Goal: Information Seeking & Learning: Learn about a topic

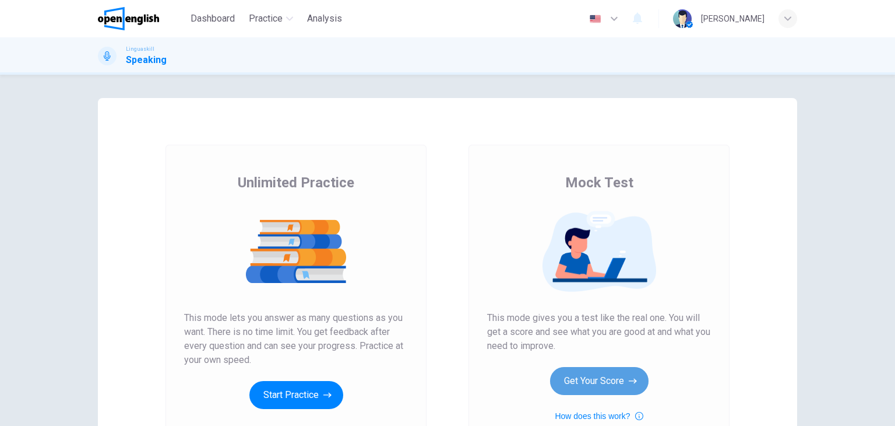
click at [617, 374] on button "Get Your Score" at bounding box center [599, 381] width 99 height 28
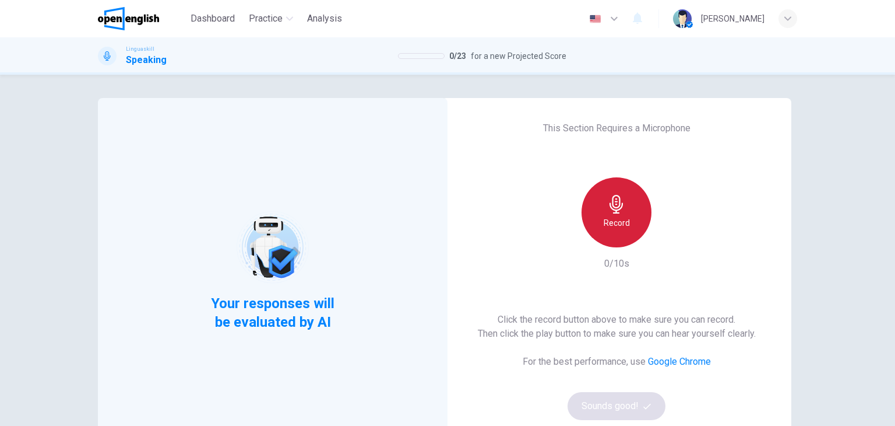
click at [609, 215] on div "Record" at bounding box center [617, 212] width 70 height 70
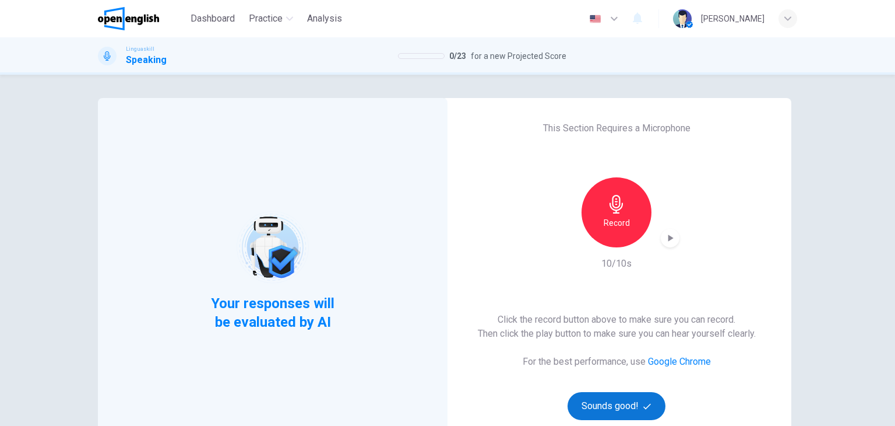
click at [640, 397] on button "Sounds good!" at bounding box center [617, 406] width 98 height 28
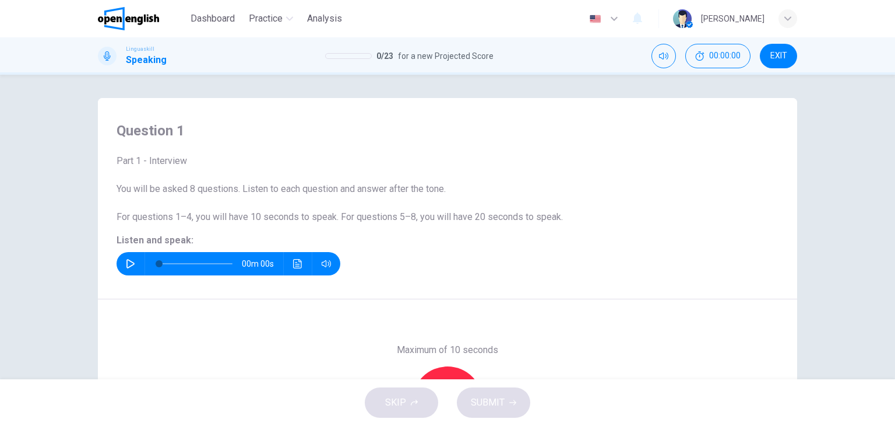
click at [522, 313] on div "Maximum of 10 seconds Record 0/10s" at bounding box center [447, 401] width 699 height 204
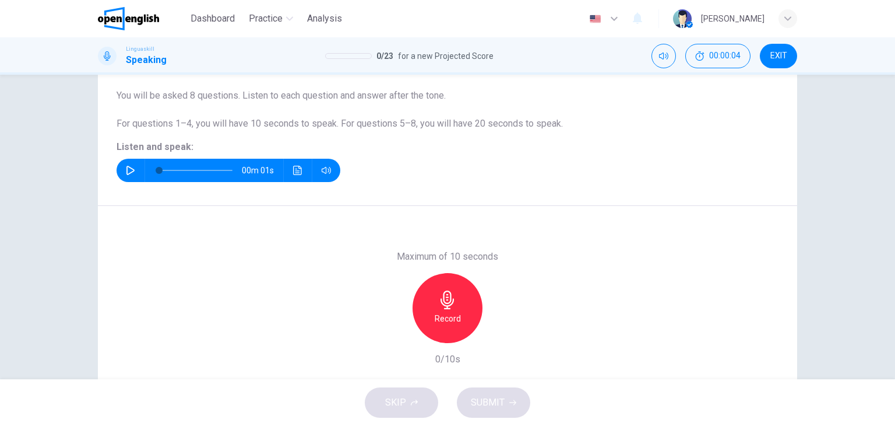
scroll to position [23, 0]
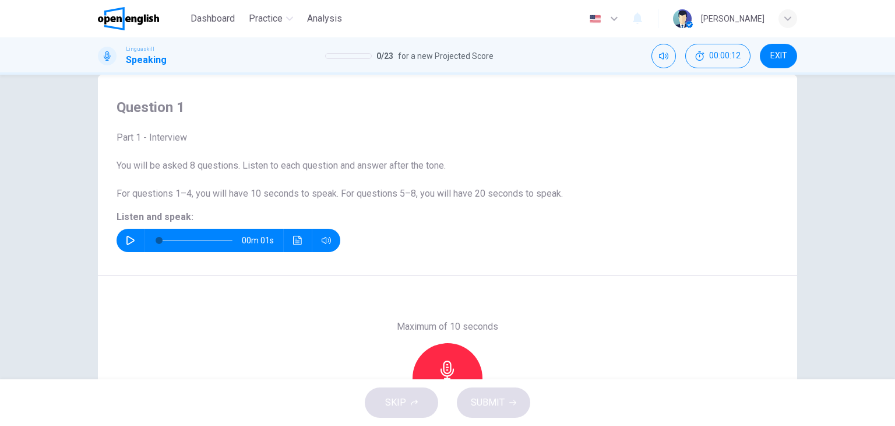
click at [522, 313] on div "Maximum of 10 seconds Record 0/10s" at bounding box center [447, 378] width 699 height 204
click at [695, 294] on div "Maximum of 10 seconds Record 0/10s" at bounding box center [447, 378] width 699 height 204
click at [381, 237] on div "00m 01s" at bounding box center [448, 239] width 662 height 23
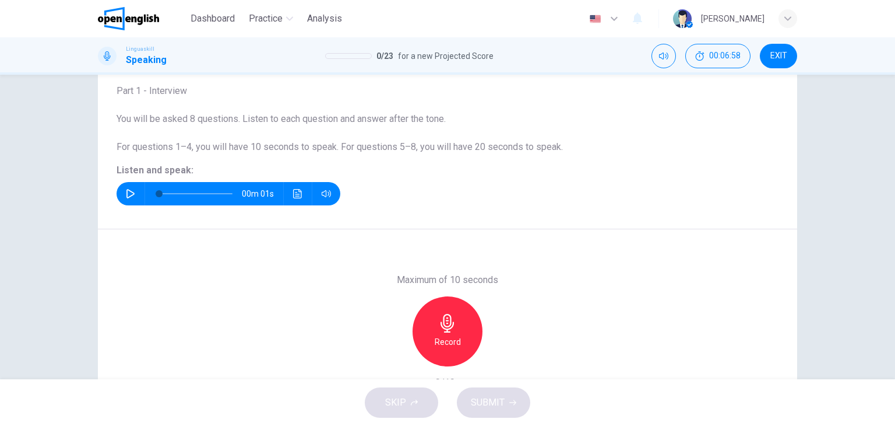
scroll to position [93, 0]
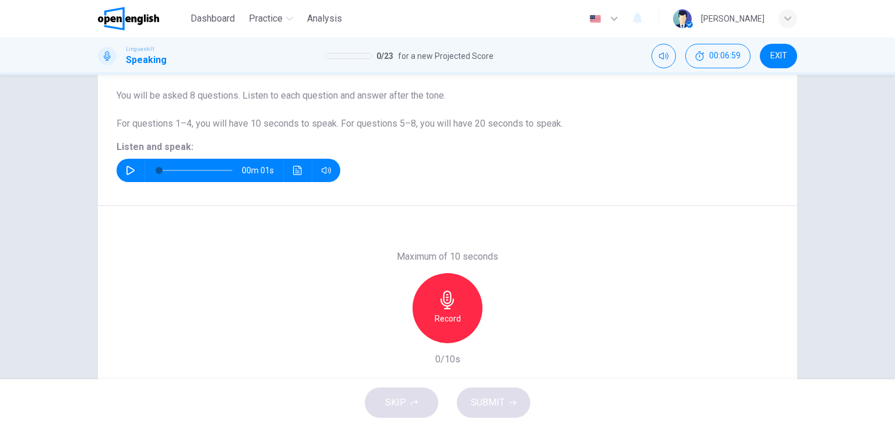
click at [128, 194] on div "Question 1 Part 1 - Interview You will be asked 8 questions. Listen to each que…" at bounding box center [447, 105] width 699 height 201
click at [121, 166] on button "button" at bounding box center [130, 170] width 19 height 23
type input "*"
click at [442, 292] on icon "button" at bounding box center [447, 299] width 13 height 19
click at [448, 307] on icon "button" at bounding box center [447, 299] width 19 height 19
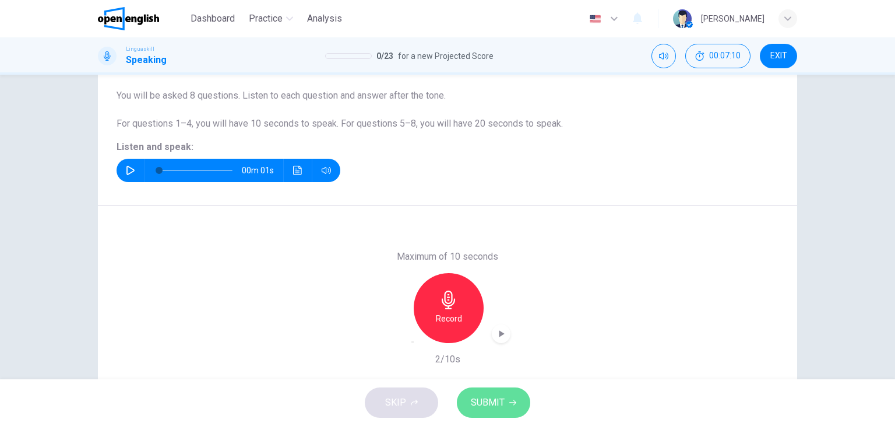
click at [497, 393] on button "SUBMIT" at bounding box center [493, 402] width 73 height 30
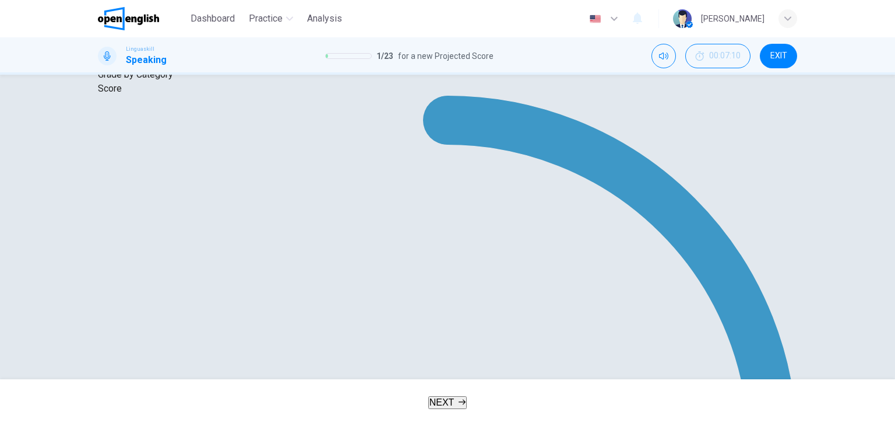
scroll to position [189, 0]
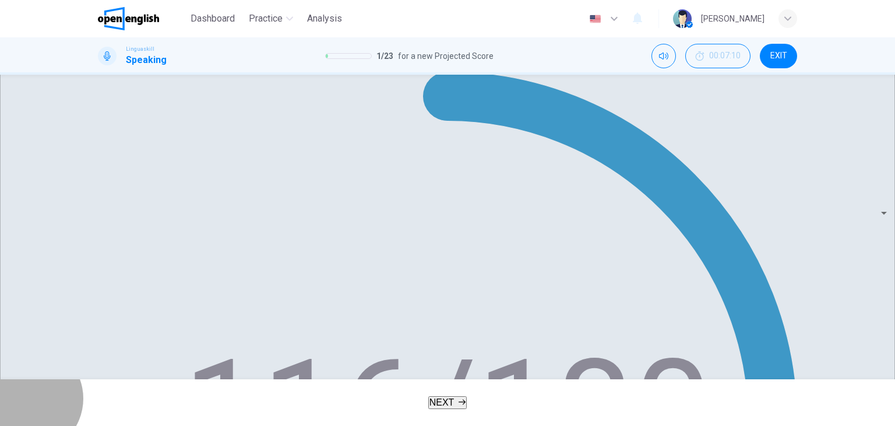
click at [435, 406] on span "NEXT" at bounding box center [442, 402] width 25 height 10
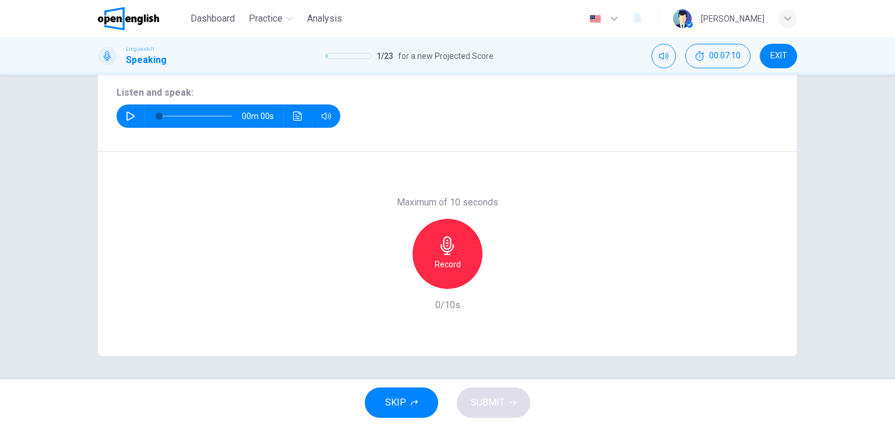
scroll to position [147, 0]
click at [126, 115] on icon "button" at bounding box center [130, 115] width 9 height 9
type input "*"
drag, startPoint x: 125, startPoint y: 115, endPoint x: 416, endPoint y: 242, distance: 317.4
click at [416, 242] on div "Question 2 Part 1 - Interview You will be asked 8 questions. Listen to each que…" at bounding box center [447, 152] width 699 height 405
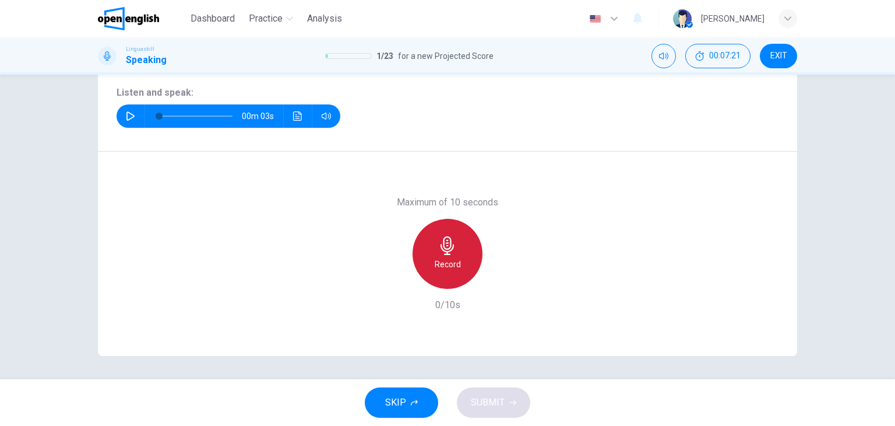
click at [416, 242] on div "Record" at bounding box center [448, 254] width 70 height 70
click at [453, 256] on div "Stop" at bounding box center [448, 254] width 70 height 70
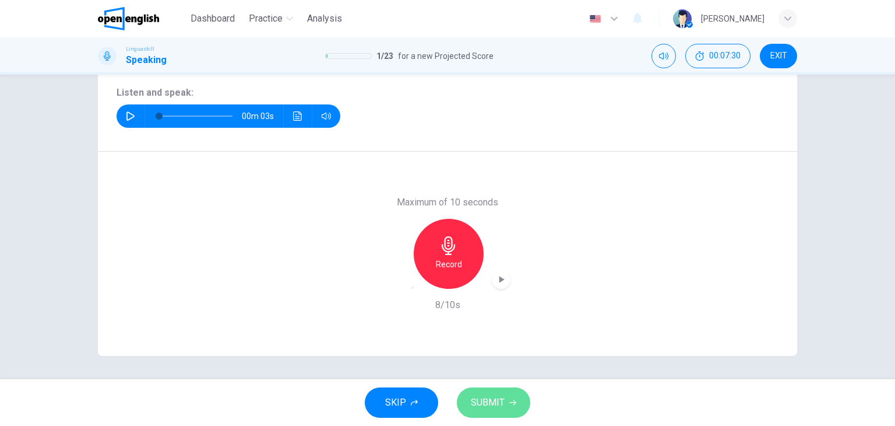
click at [507, 404] on button "SUBMIT" at bounding box center [493, 402] width 73 height 30
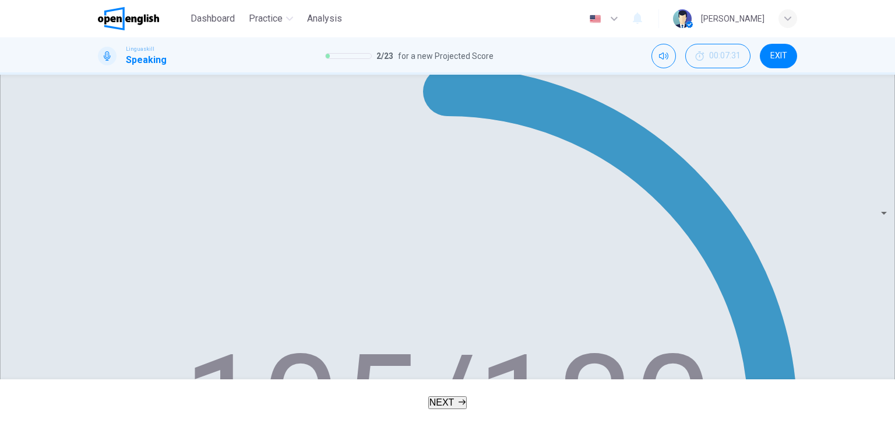
scroll to position [233, 0]
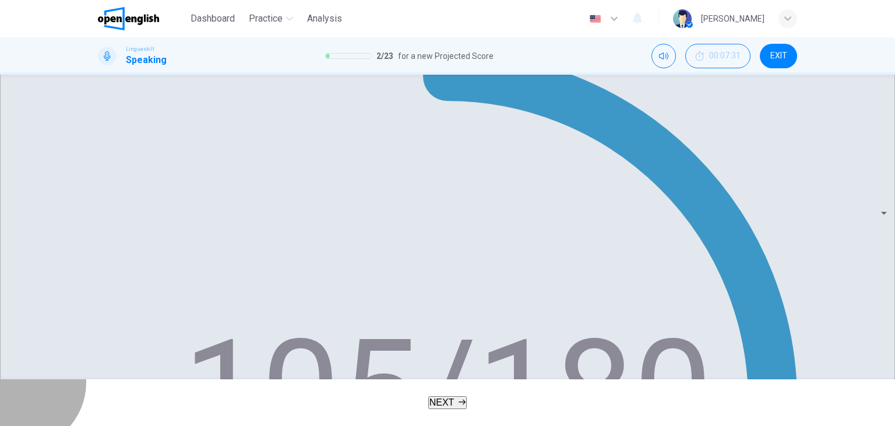
click at [428, 396] on button "NEXT" at bounding box center [447, 402] width 39 height 13
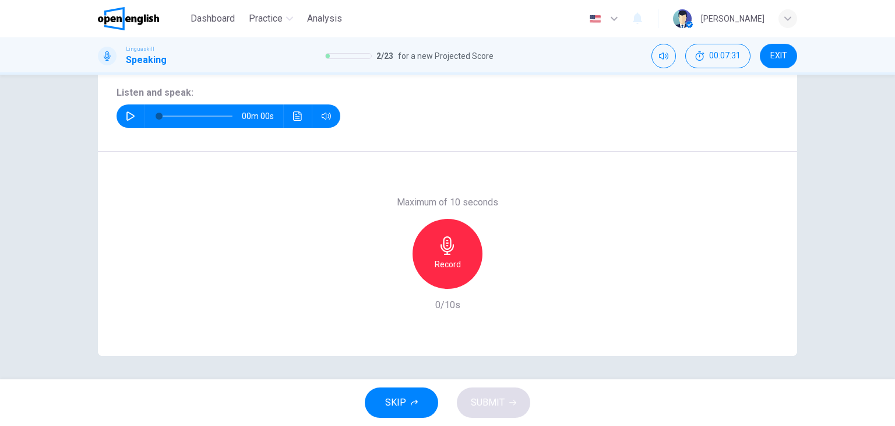
scroll to position [147, 0]
click at [121, 115] on button "button" at bounding box center [130, 115] width 19 height 23
click at [424, 236] on div "Record" at bounding box center [448, 254] width 70 height 70
click at [452, 252] on icon "button" at bounding box center [447, 245] width 19 height 19
click at [478, 407] on span "SUBMIT" at bounding box center [488, 402] width 34 height 16
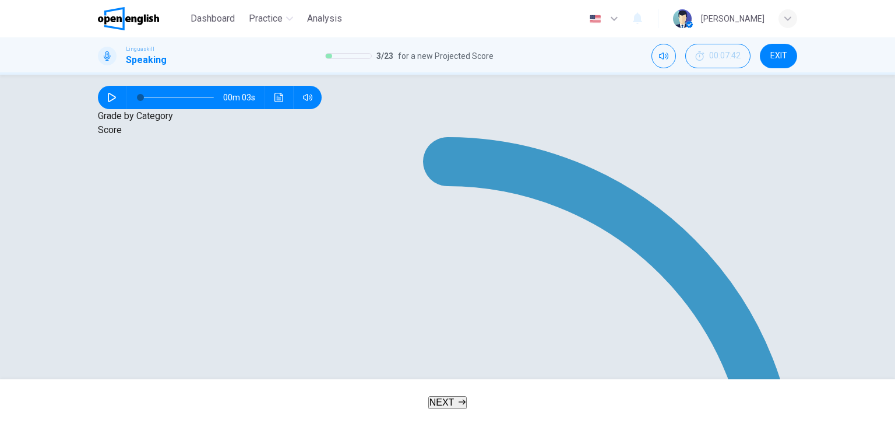
click at [459, 396] on button "NEXT" at bounding box center [447, 402] width 39 height 13
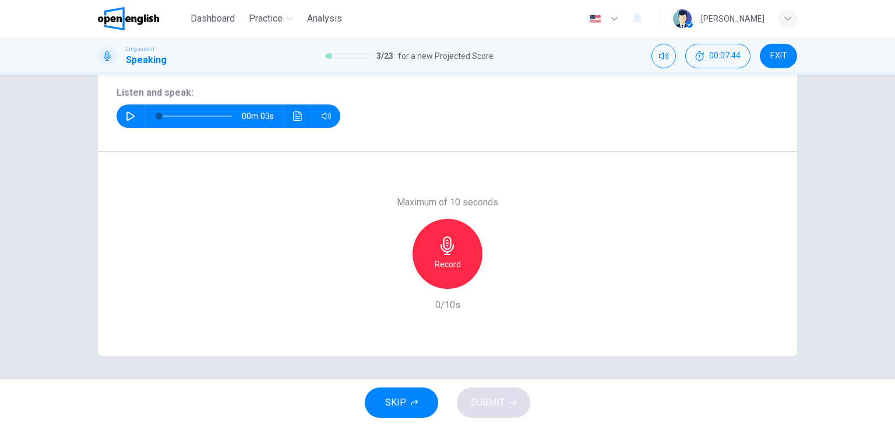
click at [121, 114] on button "button" at bounding box center [130, 115] width 19 height 23
click at [441, 242] on icon "button" at bounding box center [447, 245] width 13 height 19
click at [429, 256] on div "Stop" at bounding box center [448, 254] width 70 height 70
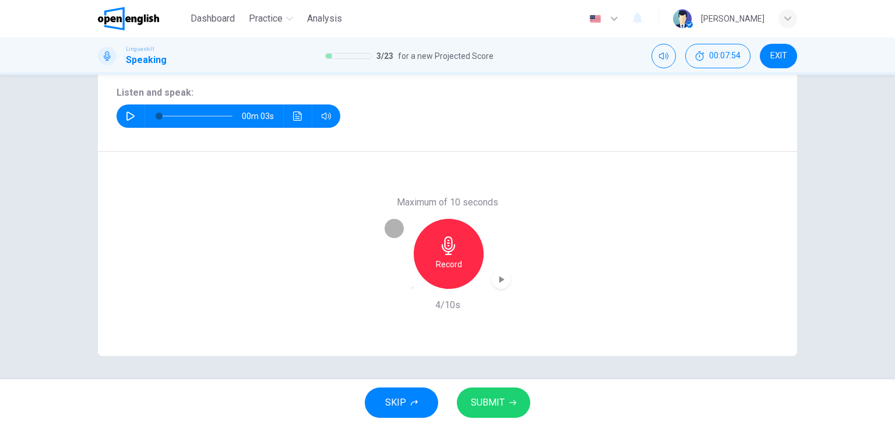
click at [413, 287] on div "button" at bounding box center [413, 287] width 0 height 0
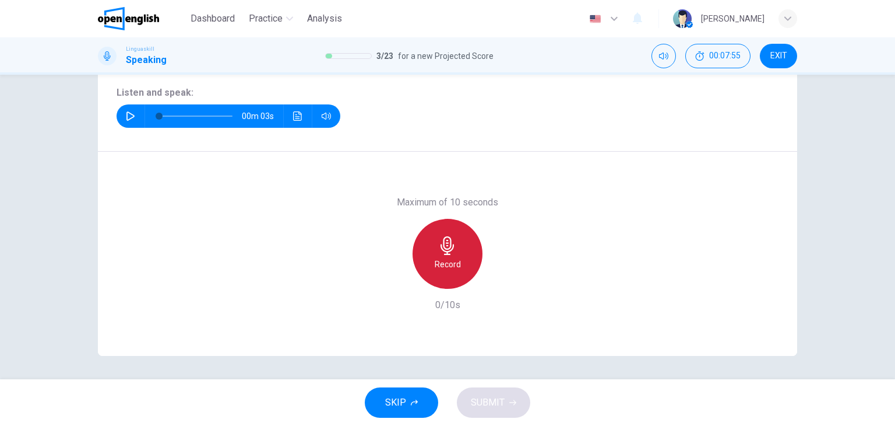
click at [465, 259] on div "Record" at bounding box center [448, 254] width 70 height 70
click at [421, 272] on div "Stop" at bounding box center [448, 254] width 70 height 70
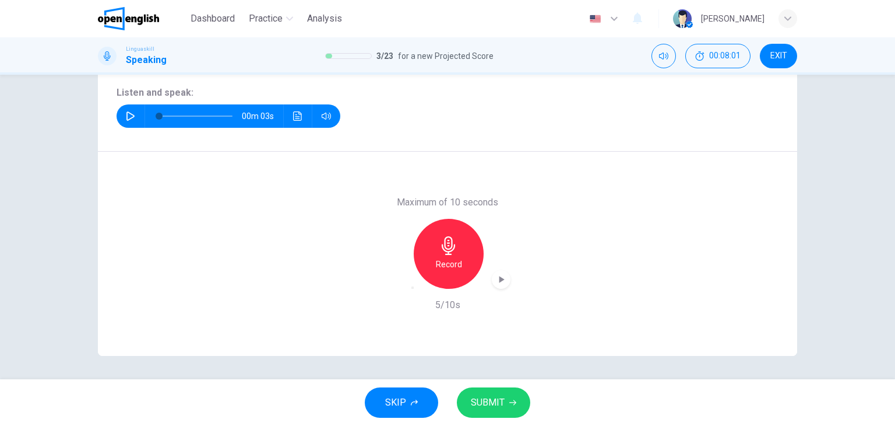
click at [500, 419] on div "SKIP SUBMIT" at bounding box center [447, 402] width 895 height 47
click at [499, 417] on div "SKIP SUBMIT" at bounding box center [447, 402] width 895 height 47
click at [500, 405] on span "SUBMIT" at bounding box center [488, 402] width 34 height 16
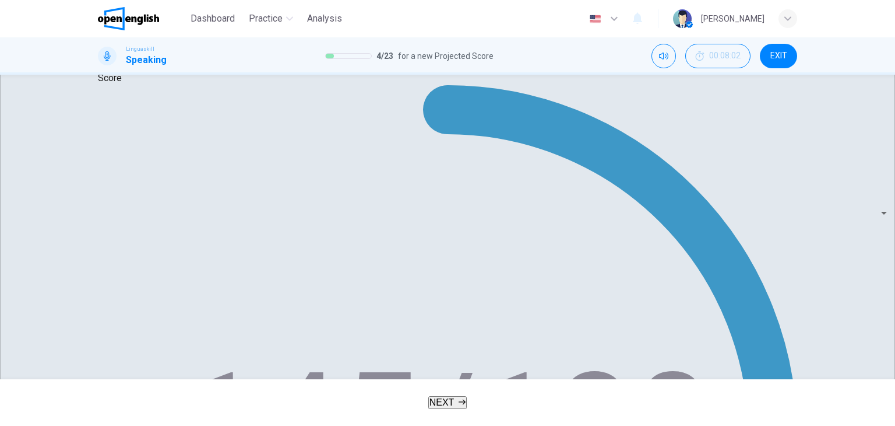
scroll to position [219, 0]
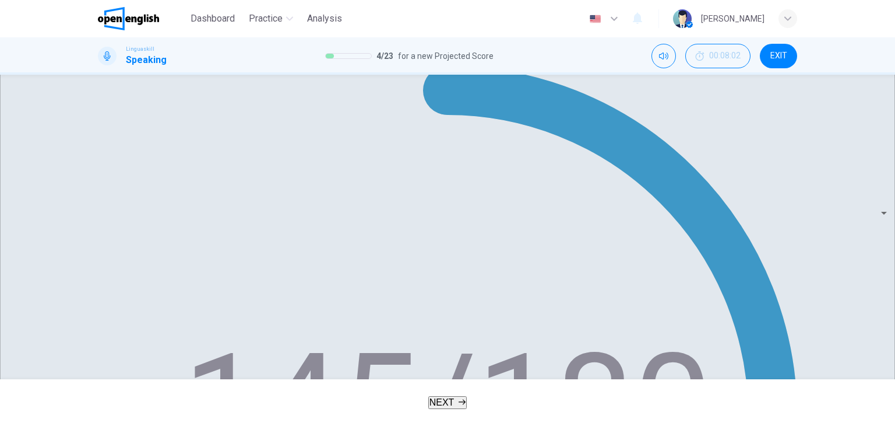
drag, startPoint x: 434, startPoint y: 301, endPoint x: 476, endPoint y: 397, distance: 104.2
click at [476, 397] on div "Dashboard Practice Analysis English ** ​ ömer t. Linguaskill Speaking 4 / 23 fo…" at bounding box center [447, 213] width 895 height 426
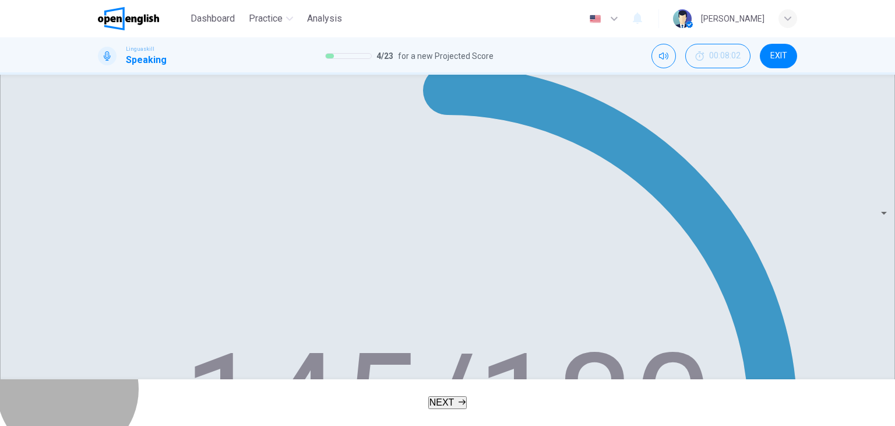
click at [467, 397] on button "NEXT" at bounding box center [447, 402] width 39 height 13
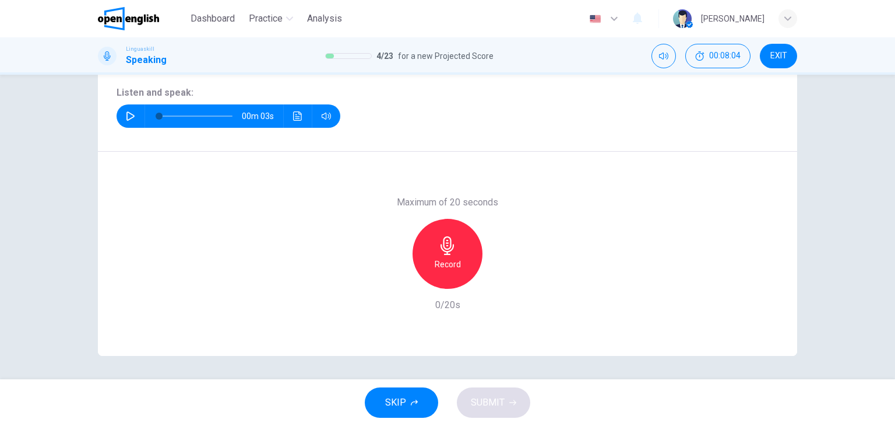
click at [121, 119] on button "button" at bounding box center [130, 115] width 19 height 23
click at [464, 247] on div "Record" at bounding box center [448, 254] width 70 height 70
click at [433, 229] on div "Stop" at bounding box center [448, 254] width 70 height 70
click at [523, 391] on button "SUBMIT" at bounding box center [493, 402] width 73 height 30
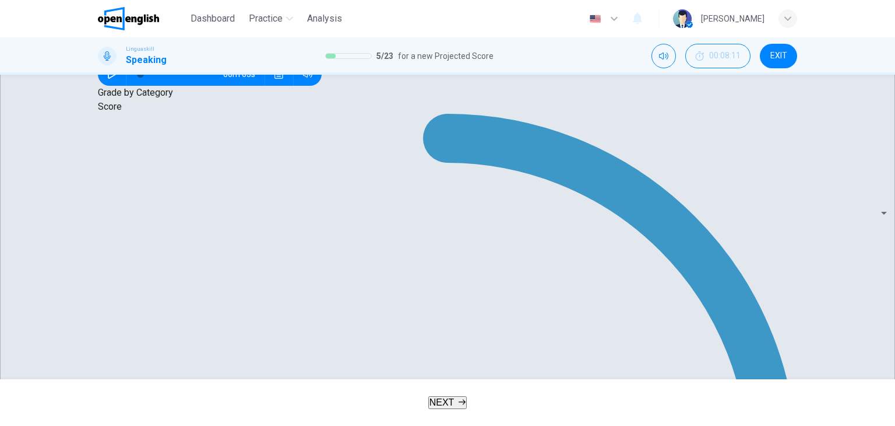
scroll to position [219, 0]
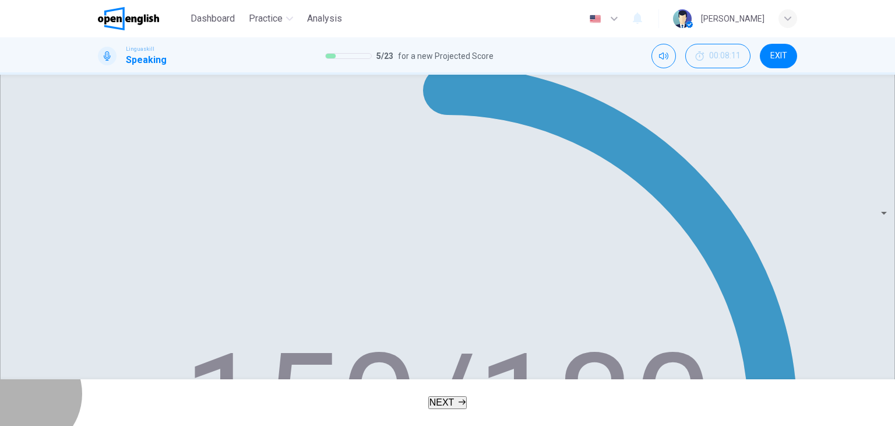
click at [430, 402] on span "NEXT" at bounding box center [442, 402] width 25 height 10
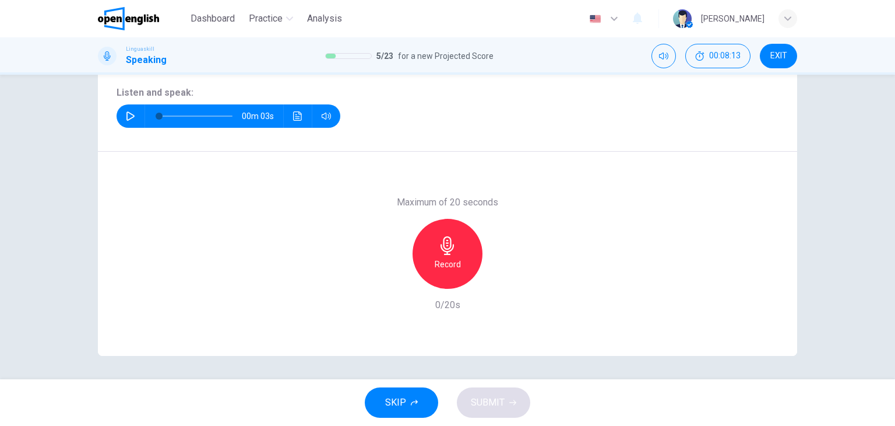
click at [124, 120] on button "button" at bounding box center [130, 115] width 19 height 23
click at [417, 241] on div "Record" at bounding box center [448, 254] width 70 height 70
click at [438, 251] on icon "button" at bounding box center [447, 245] width 19 height 19
click at [479, 385] on div "SKIP SUBMIT" at bounding box center [447, 402] width 895 height 47
click at [477, 388] on button "SUBMIT" at bounding box center [493, 402] width 73 height 30
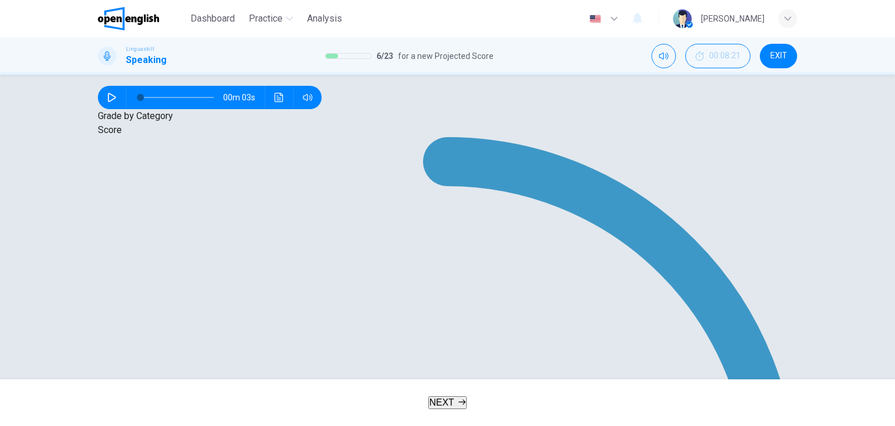
click at [451, 400] on span "NEXT" at bounding box center [442, 402] width 25 height 10
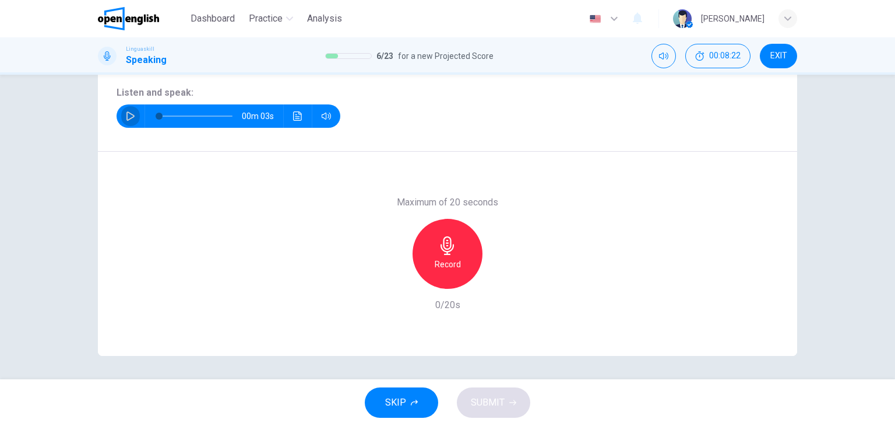
click at [124, 110] on button "button" at bounding box center [130, 115] width 19 height 23
click at [452, 237] on icon "button" at bounding box center [447, 245] width 19 height 19
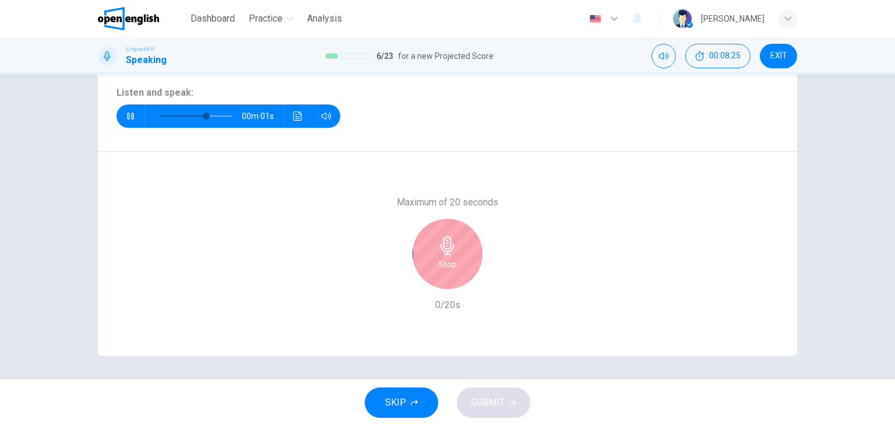
type input "*"
click at [479, 254] on div "Stop" at bounding box center [448, 254] width 70 height 70
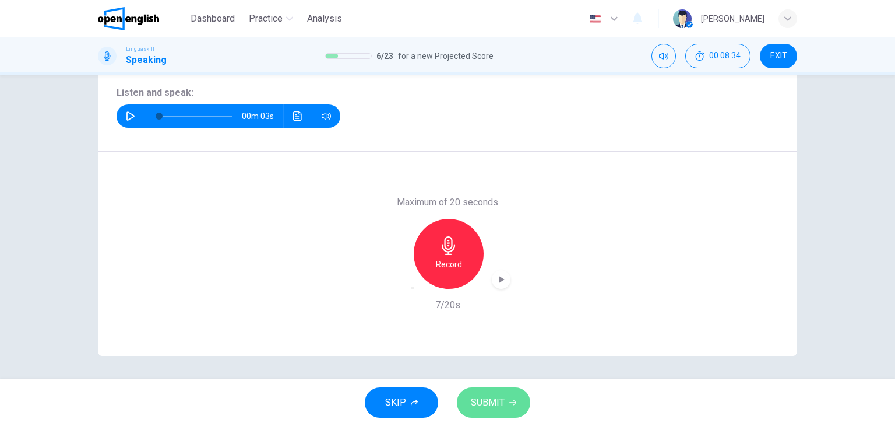
click at [497, 405] on span "SUBMIT" at bounding box center [488, 402] width 34 height 16
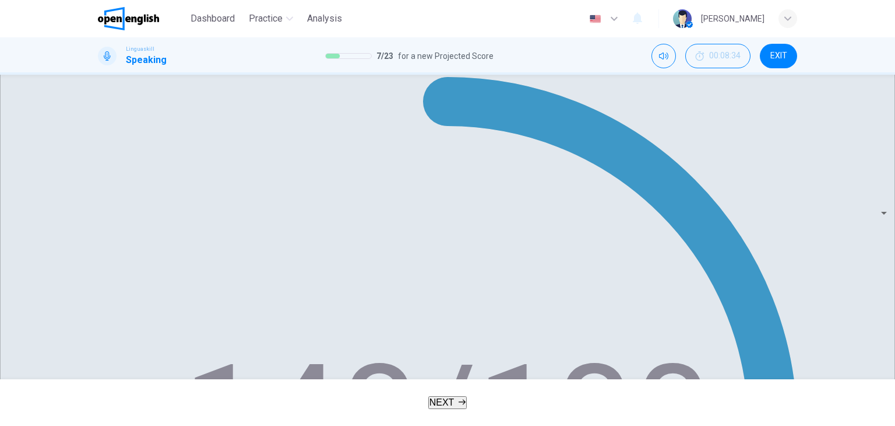
scroll to position [233, 0]
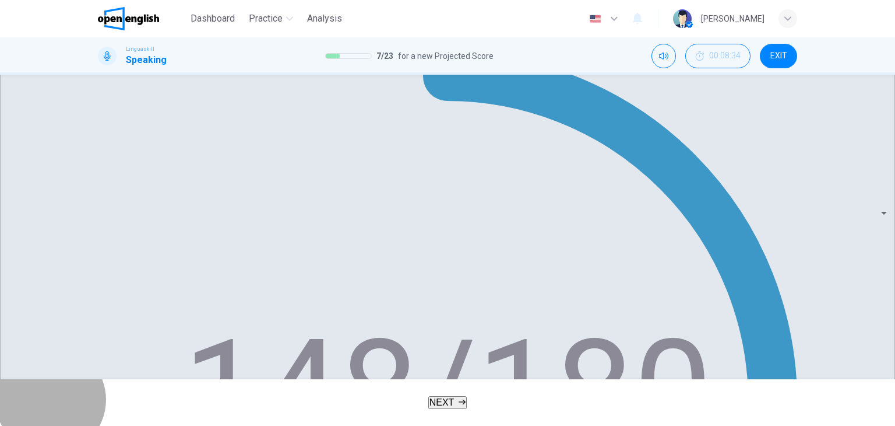
click at [459, 407] on button "NEXT" at bounding box center [447, 402] width 39 height 13
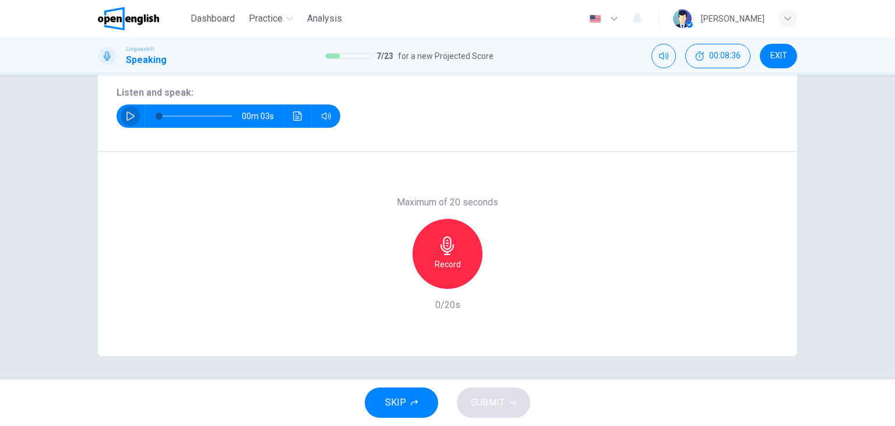
click at [126, 115] on icon "button" at bounding box center [130, 115] width 9 height 9
type input "*"
click at [449, 249] on icon "button" at bounding box center [447, 245] width 19 height 19
click at [476, 266] on div "Stop" at bounding box center [448, 254] width 70 height 70
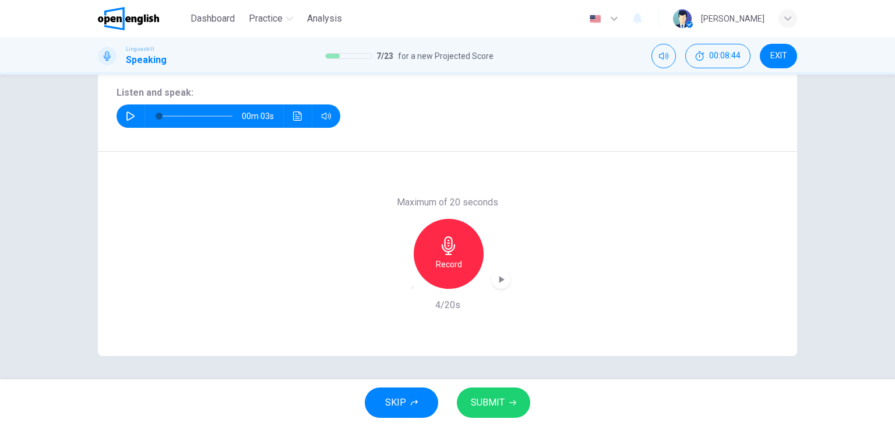
click at [483, 398] on span "SUBMIT" at bounding box center [488, 402] width 34 height 16
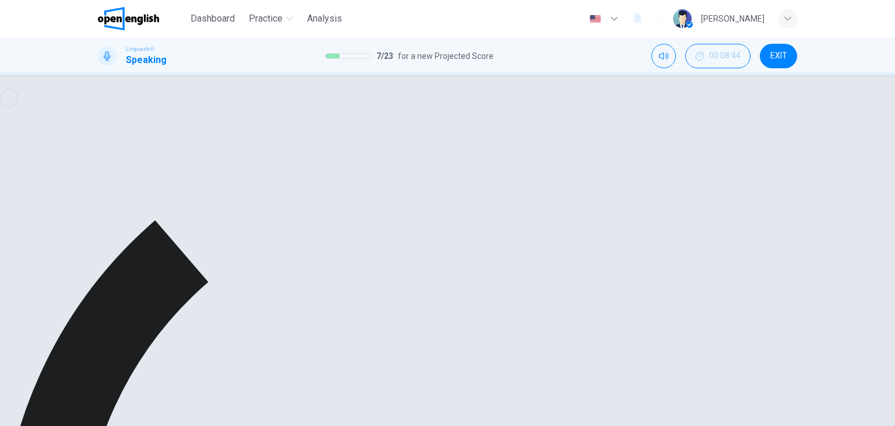
click at [583, 304] on div "Maximum of 20 seconds Record 4/20s" at bounding box center [447, 254] width 699 height 204
drag, startPoint x: 583, startPoint y: 304, endPoint x: 655, endPoint y: 434, distance: 148.4
click at [655, 425] on html "This site uses cookies, as explained in our Privacy Policy . If you agree to th…" at bounding box center [447, 213] width 895 height 426
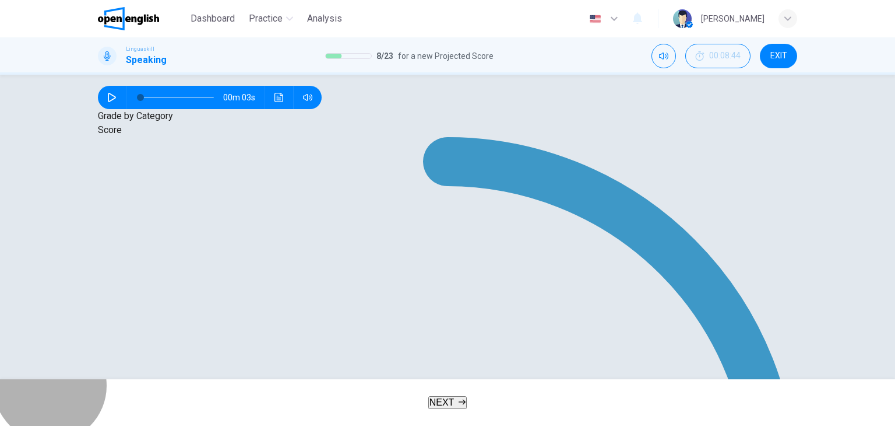
click at [458, 396] on button "NEXT" at bounding box center [447, 402] width 39 height 13
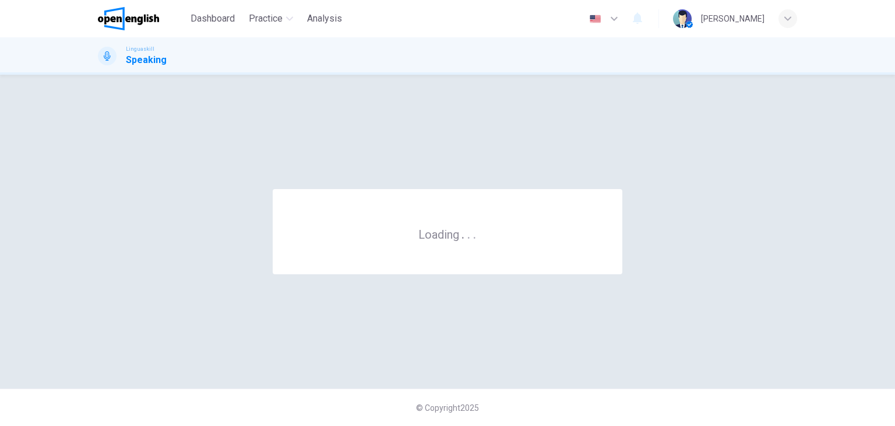
scroll to position [0, 0]
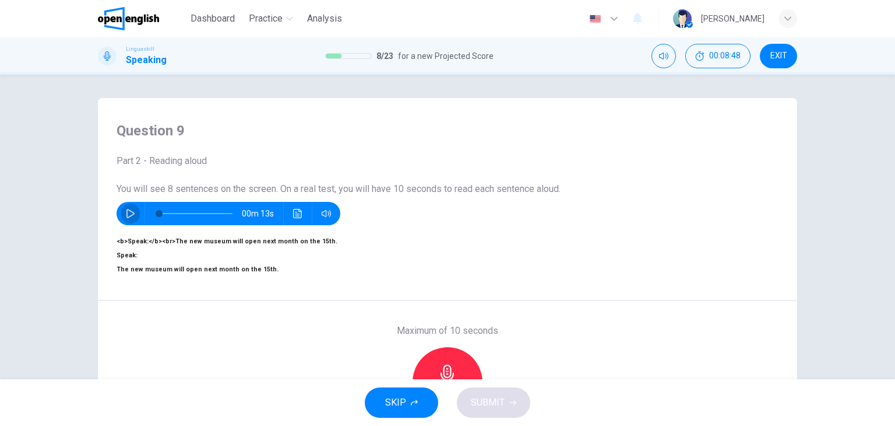
click at [126, 215] on icon "button" at bounding box center [130, 213] width 9 height 9
click at [226, 300] on div "Maximum of 10 seconds Record 0/10s" at bounding box center [447, 381] width 699 height 163
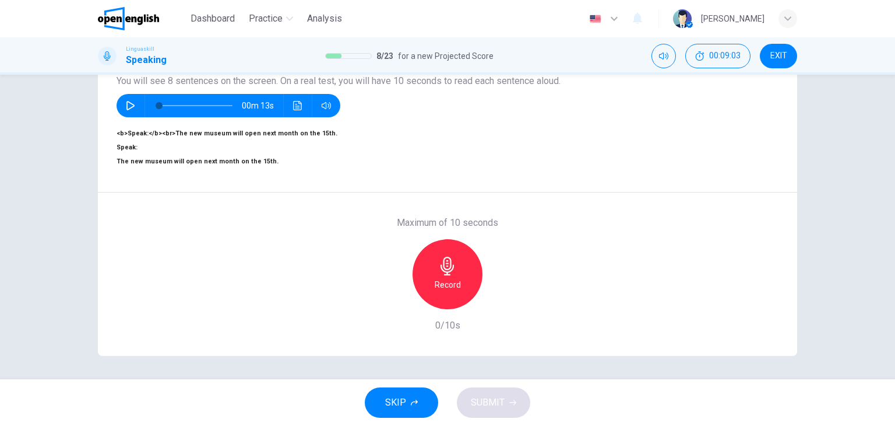
scroll to position [140, 0]
click at [434, 252] on div "Record" at bounding box center [448, 274] width 70 height 70
click at [466, 248] on div "Stop" at bounding box center [448, 274] width 70 height 70
click at [487, 388] on button "SUBMIT" at bounding box center [493, 402] width 73 height 30
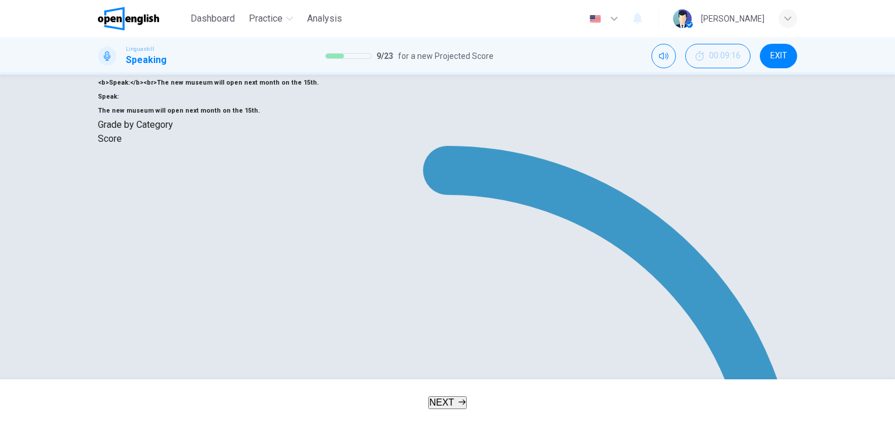
click at [461, 403] on icon "button" at bounding box center [462, 401] width 7 height 7
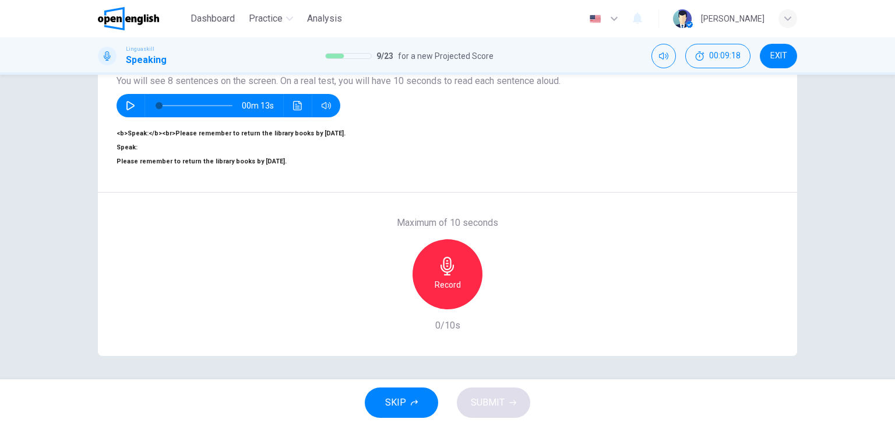
click at [127, 101] on icon "button" at bounding box center [130, 105] width 8 height 9
click at [133, 94] on button "button" at bounding box center [130, 105] width 19 height 23
click at [437, 259] on div "Record" at bounding box center [448, 274] width 70 height 70
click at [473, 239] on div "Stop" at bounding box center [448, 274] width 126 height 70
click at [454, 220] on div "Maximum of 10 seconds Stop 5/10s" at bounding box center [448, 274] width 126 height 117
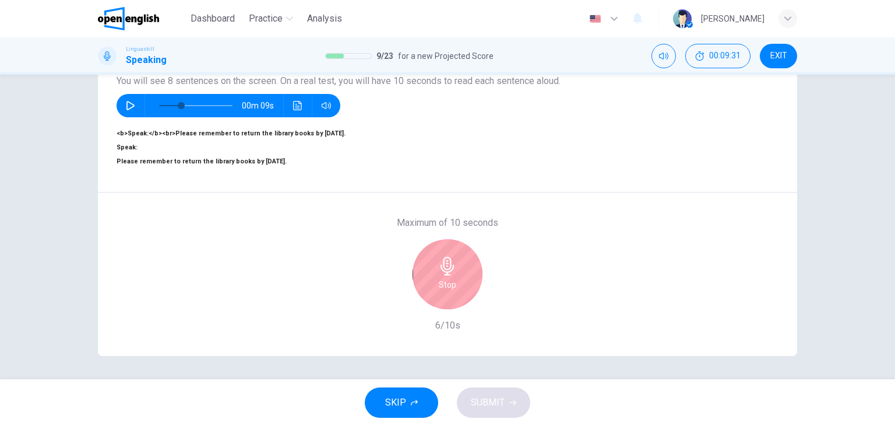
click at [451, 239] on div "Stop" at bounding box center [448, 274] width 70 height 70
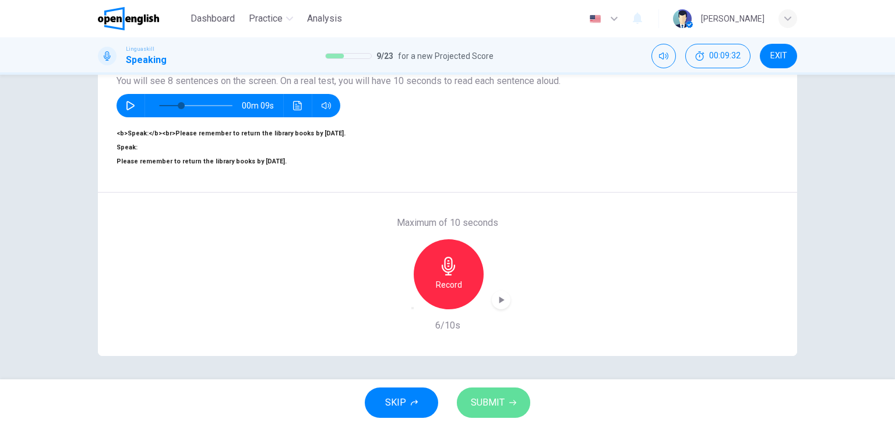
click at [515, 403] on icon "button" at bounding box center [512, 402] width 7 height 7
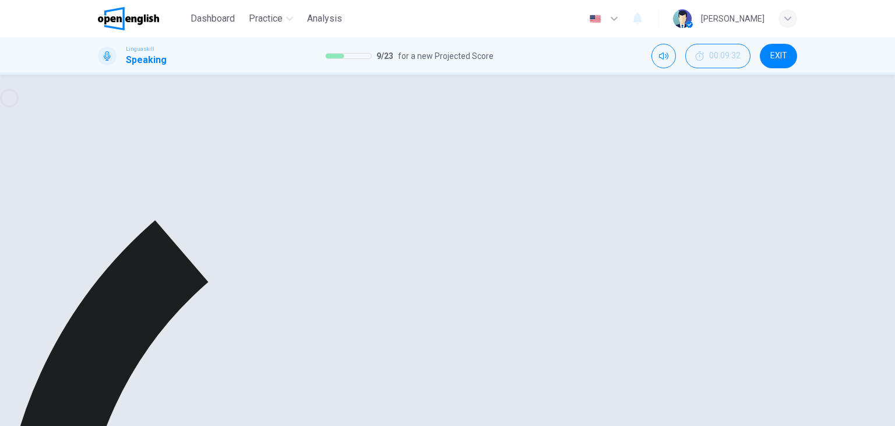
type input "*"
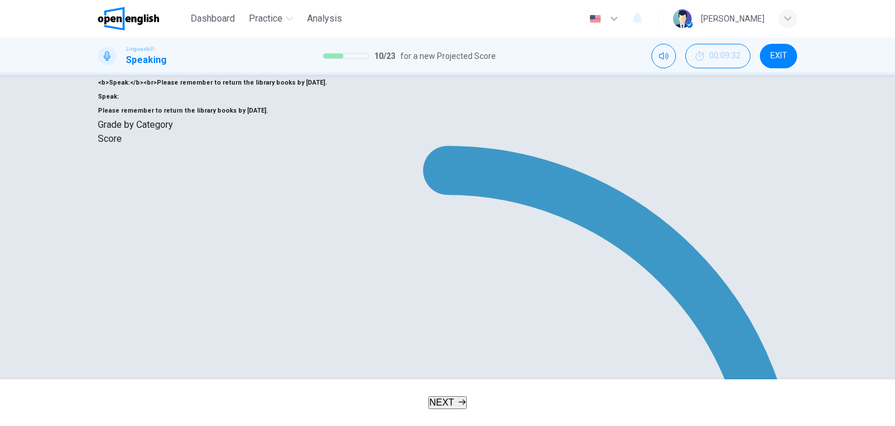
click at [459, 396] on button "NEXT" at bounding box center [447, 402] width 39 height 13
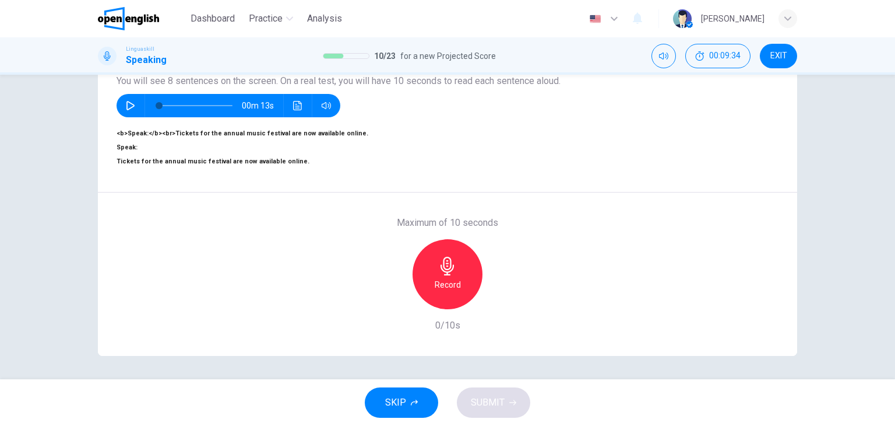
click at [460, 259] on div "Record" at bounding box center [448, 274] width 70 height 70
click at [460, 261] on div "Stop" at bounding box center [448, 274] width 70 height 70
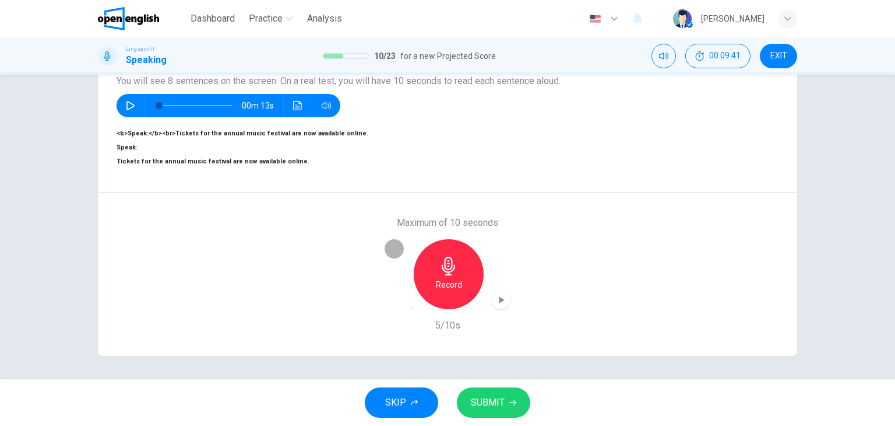
click at [413, 308] on icon "button" at bounding box center [413, 308] width 0 height 0
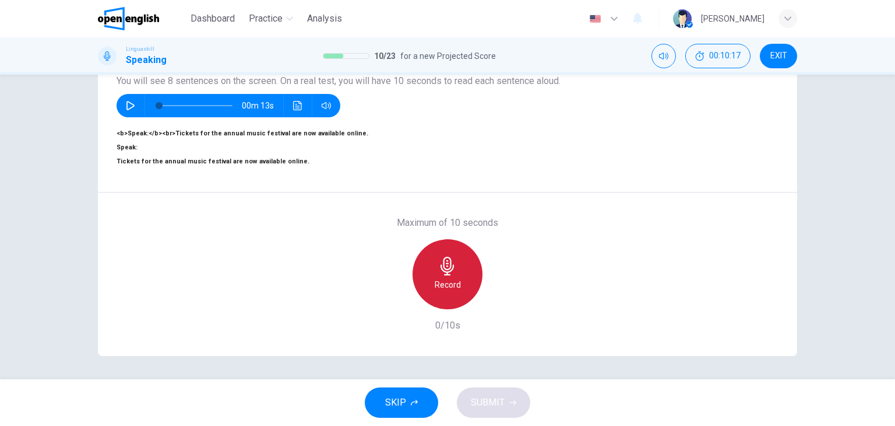
click at [466, 265] on div "Record" at bounding box center [448, 274] width 70 height 70
click at [466, 265] on div "Stop" at bounding box center [448, 274] width 70 height 70
click at [434, 277] on div "Record" at bounding box center [449, 274] width 70 height 70
click at [429, 250] on div "Stop" at bounding box center [448, 274] width 70 height 70
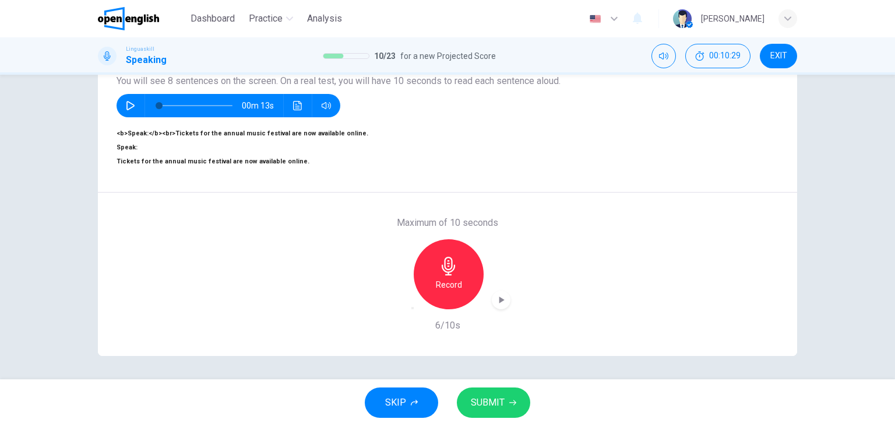
click at [495, 294] on icon "button" at bounding box center [501, 300] width 12 height 12
click at [413, 308] on div "button" at bounding box center [413, 308] width 0 height 0
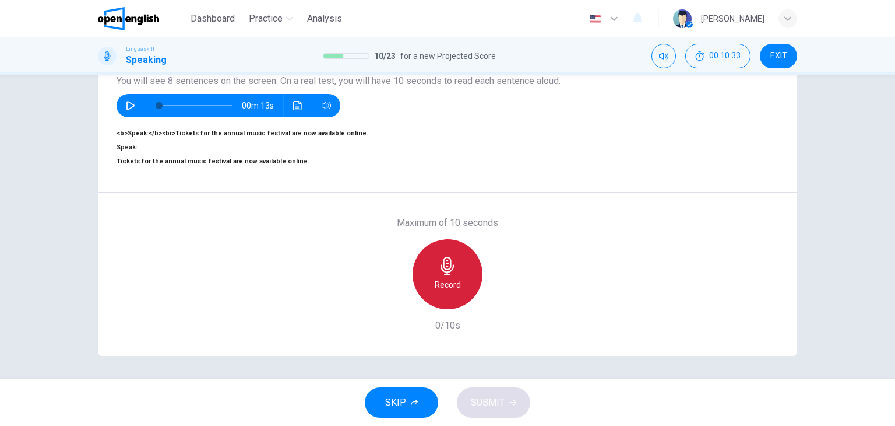
click at [442, 277] on h6 "Record" at bounding box center [448, 284] width 26 height 14
click at [448, 277] on h6 "Stop" at bounding box center [447, 284] width 17 height 14
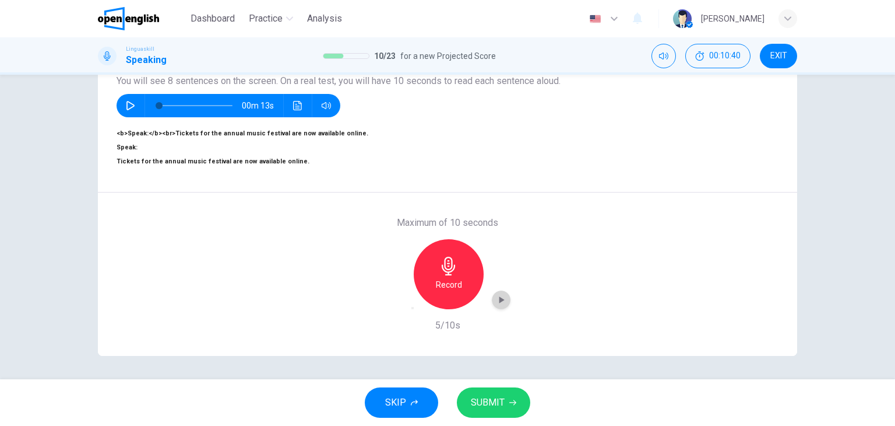
click at [497, 294] on icon "button" at bounding box center [501, 300] width 12 height 12
click at [518, 402] on button "SUBMIT" at bounding box center [493, 402] width 73 height 30
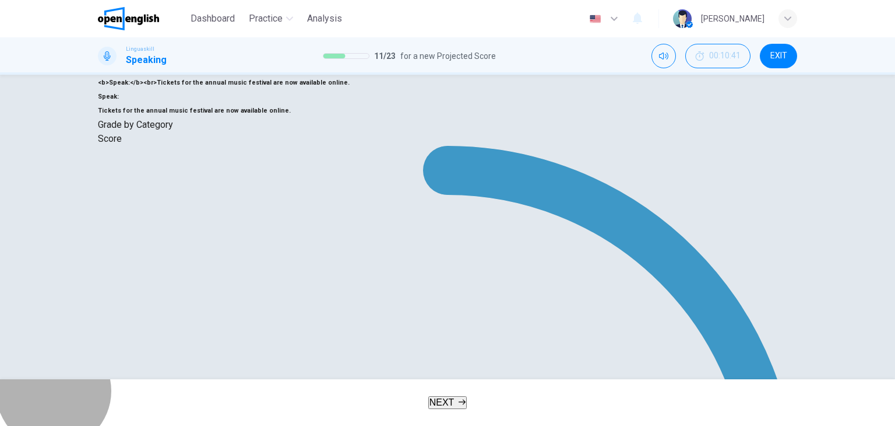
click at [462, 399] on icon "button" at bounding box center [462, 401] width 7 height 7
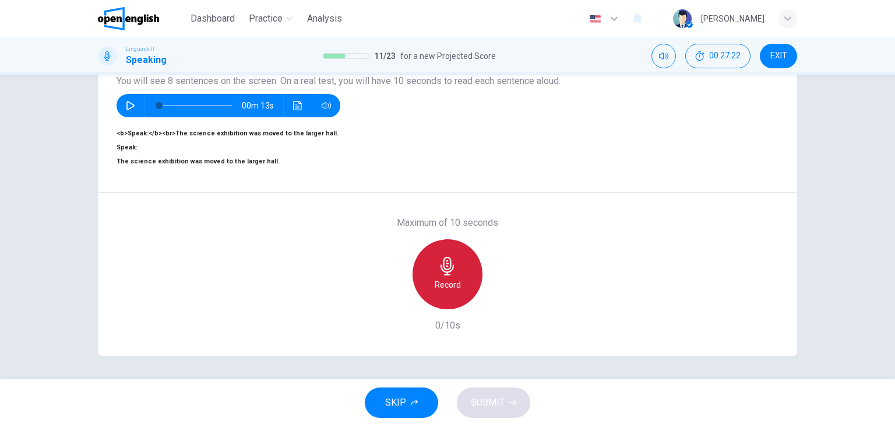
click at [431, 247] on div "Record" at bounding box center [448, 274] width 70 height 70
click at [449, 277] on h6 "Stop" at bounding box center [447, 284] width 17 height 14
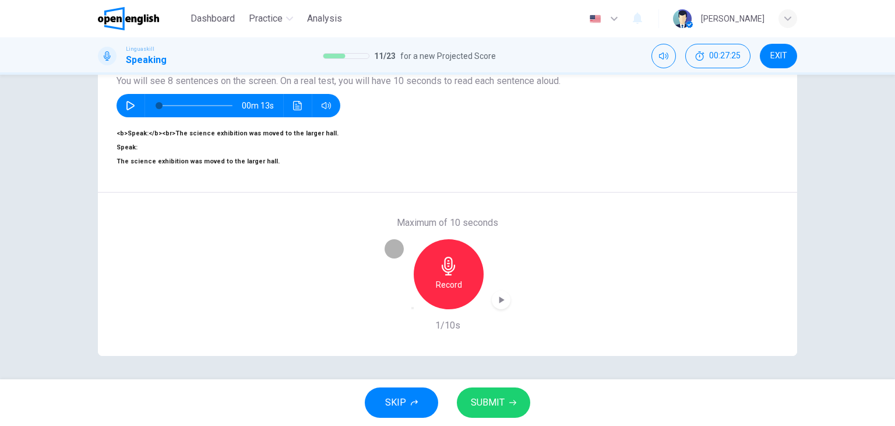
click at [413, 308] on div "button" at bounding box center [413, 308] width 0 height 0
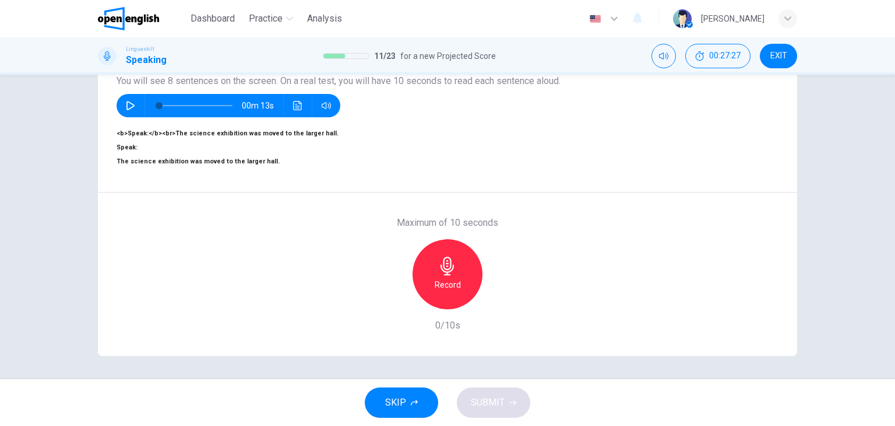
click at [425, 259] on div "Record" at bounding box center [448, 274] width 70 height 70
drag, startPoint x: 515, startPoint y: 243, endPoint x: 448, endPoint y: 241, distance: 67.1
click at [448, 241] on div "Maximum of 10 seconds Stop 6/10s" at bounding box center [447, 273] width 699 height 163
click at [448, 256] on icon "button" at bounding box center [447, 265] width 19 height 19
click at [415, 310] on icon "button" at bounding box center [419, 314] width 9 height 9
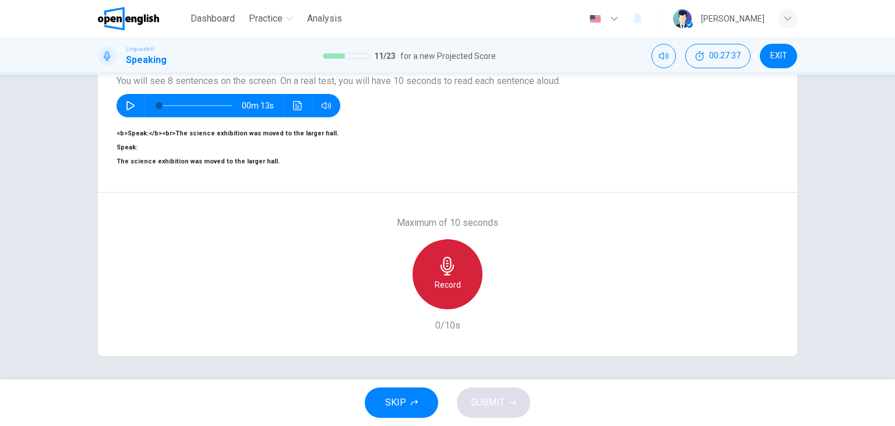
click at [435, 277] on h6 "Record" at bounding box center [448, 284] width 26 height 14
click at [434, 239] on div "Stop" at bounding box center [448, 274] width 70 height 70
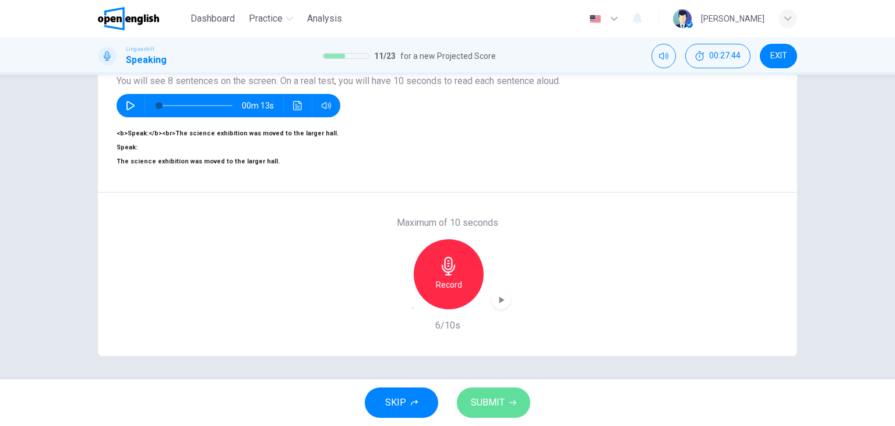
click at [479, 415] on button "SUBMIT" at bounding box center [493, 402] width 73 height 30
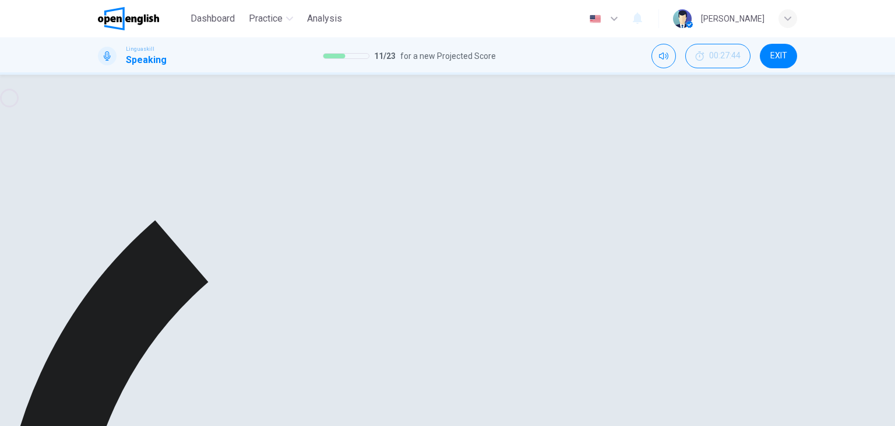
click at [509, 75] on div "Question 12 Part 2 - Reading aloud You will see 8 sentences on the screen. On a…" at bounding box center [447, 75] width 895 height 0
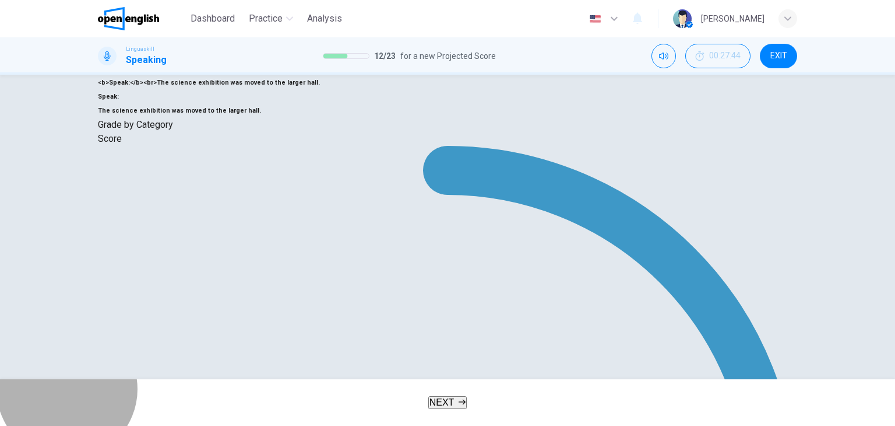
click at [467, 397] on button "NEXT" at bounding box center [447, 402] width 39 height 13
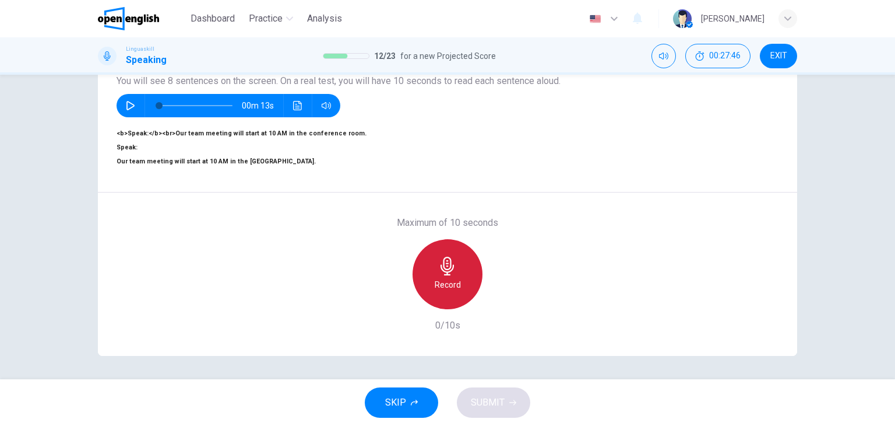
click at [435, 277] on h6 "Record" at bounding box center [448, 284] width 26 height 14
click at [433, 252] on div "Stop" at bounding box center [448, 274] width 70 height 70
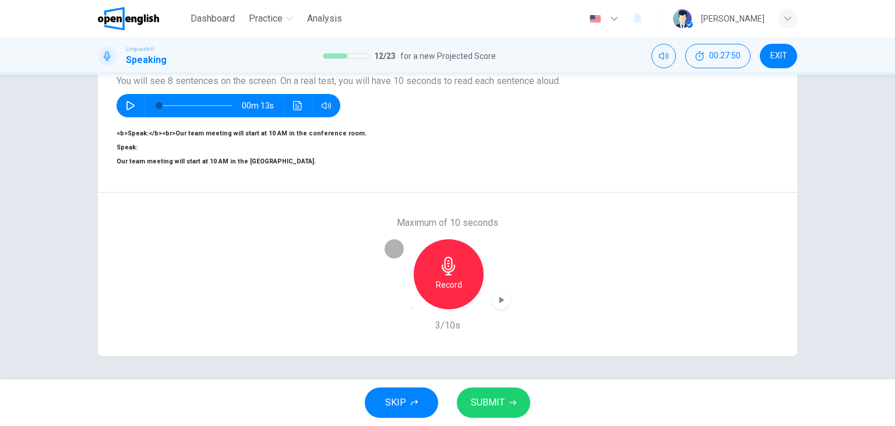
click at [413, 308] on icon "button" at bounding box center [413, 308] width 0 height 0
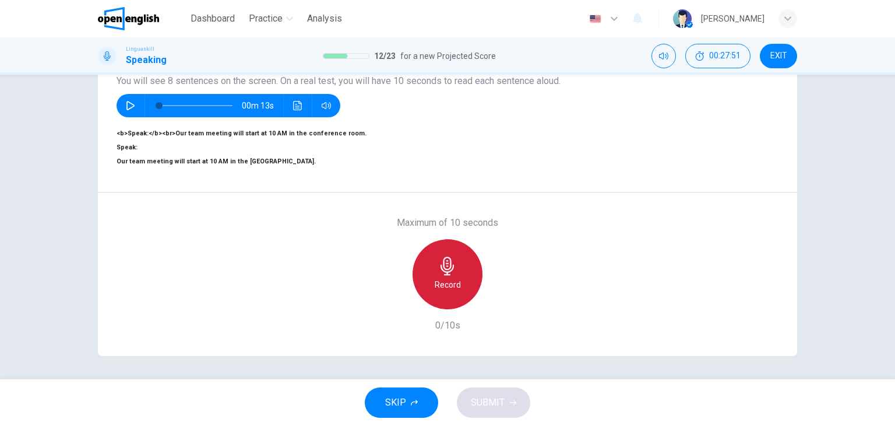
click at [451, 277] on h6 "Record" at bounding box center [448, 284] width 26 height 14
click at [432, 250] on div "Stop" at bounding box center [448, 274] width 70 height 70
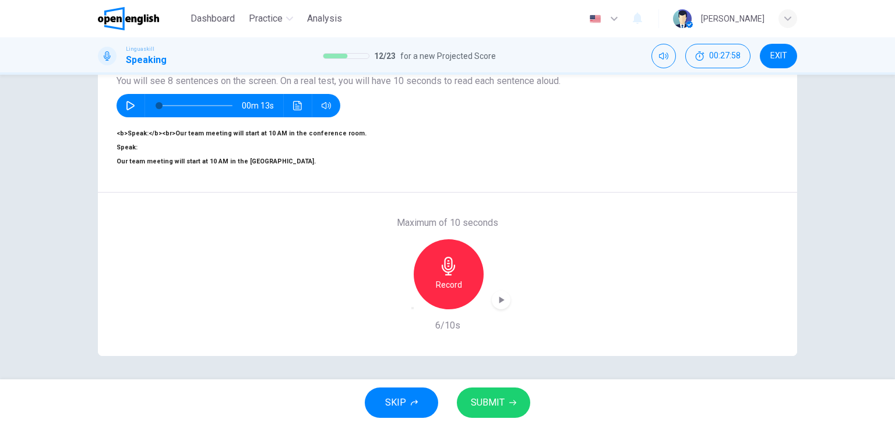
click at [505, 396] on button "SUBMIT" at bounding box center [493, 402] width 73 height 30
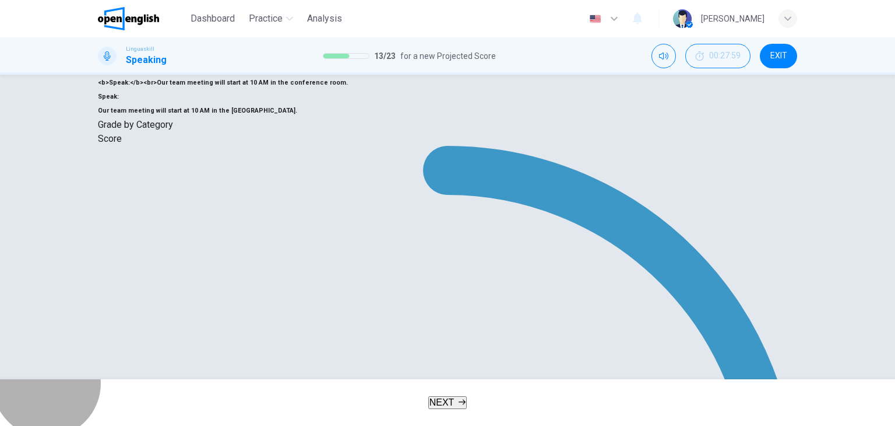
click at [455, 396] on button "NEXT" at bounding box center [447, 402] width 39 height 13
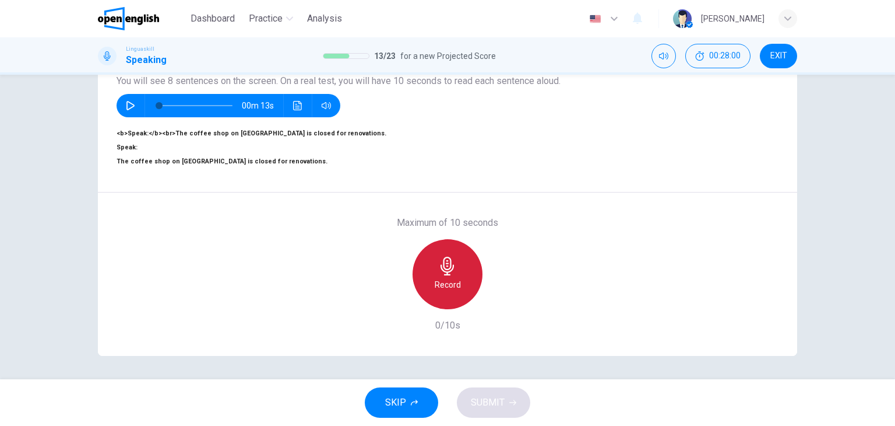
click at [443, 275] on div "Record" at bounding box center [448, 274] width 70 height 70
click at [447, 256] on icon "button" at bounding box center [447, 265] width 13 height 19
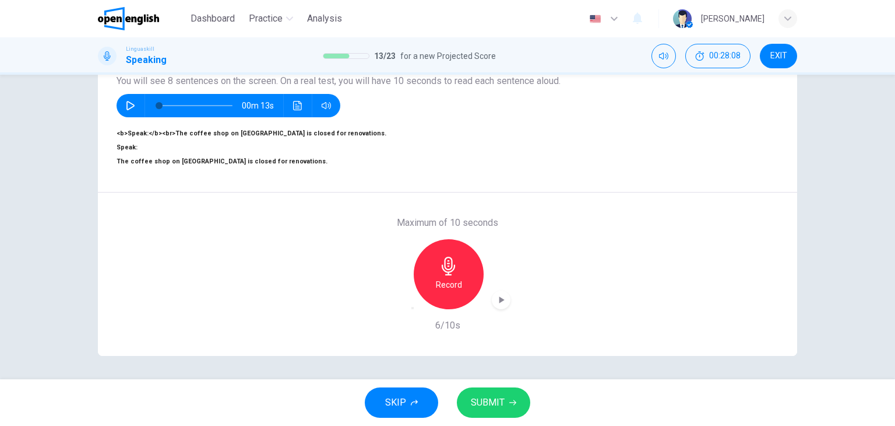
click at [499, 398] on span "SUBMIT" at bounding box center [488, 402] width 34 height 16
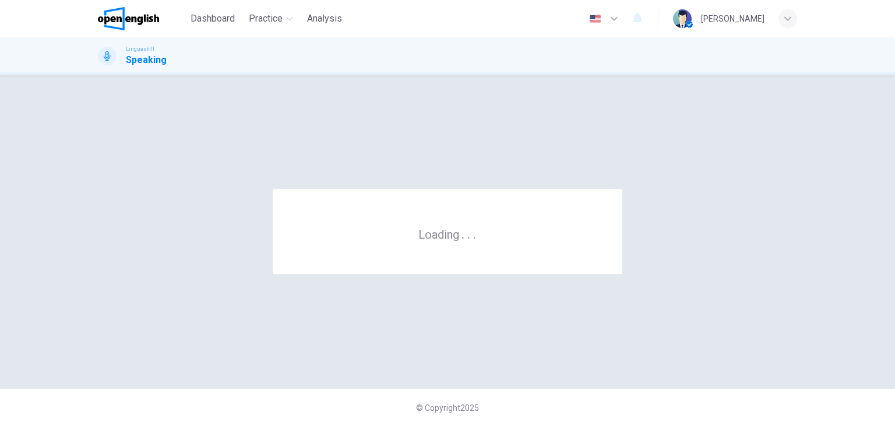
scroll to position [0, 0]
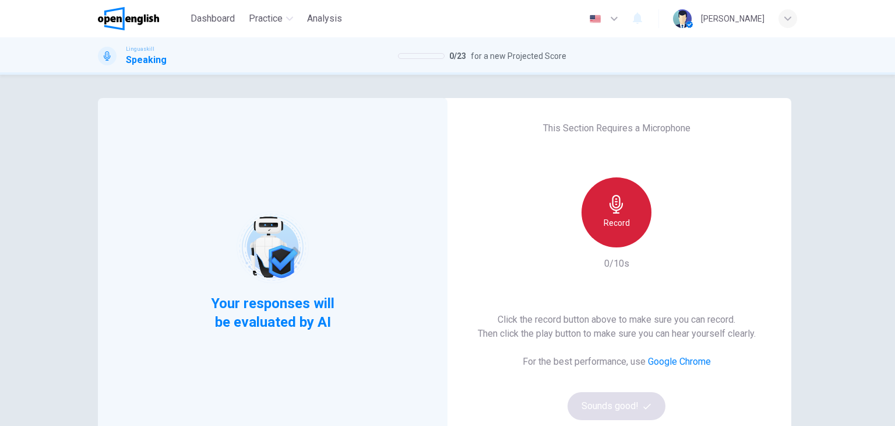
click at [623, 213] on div "Record" at bounding box center [617, 212] width 70 height 70
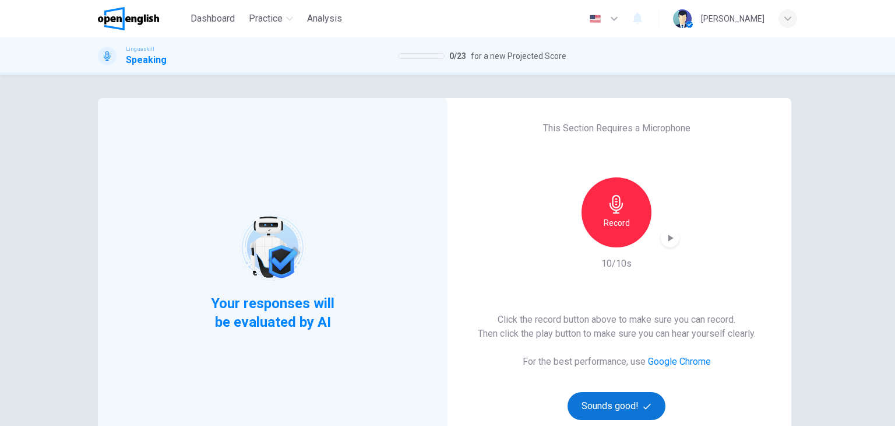
click at [592, 398] on button "Sounds good!" at bounding box center [617, 406] width 98 height 28
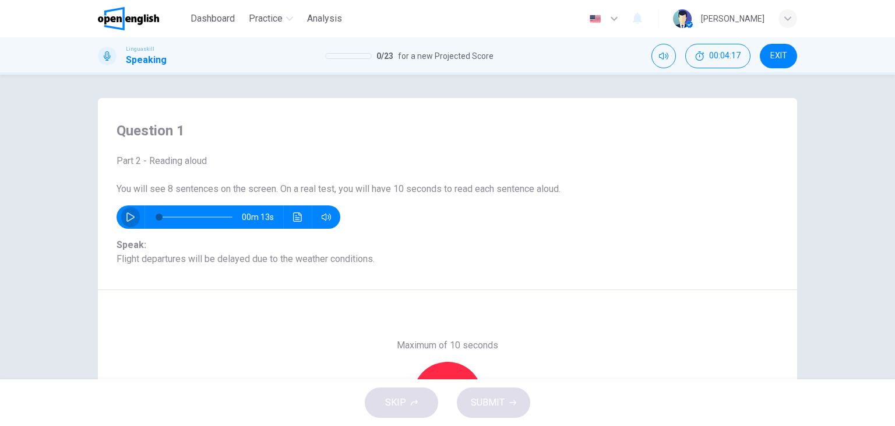
click at [126, 213] on icon "button" at bounding box center [130, 216] width 8 height 9
type input "*"
click at [437, 365] on div "Record" at bounding box center [448, 396] width 70 height 70
click at [126, 213] on icon "button" at bounding box center [130, 216] width 9 height 9
click at [463, 381] on div "SKIP SUBMIT" at bounding box center [447, 402] width 895 height 47
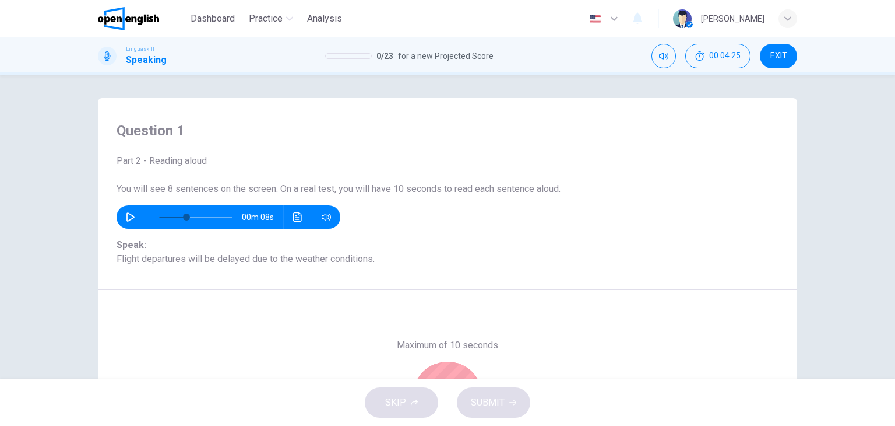
click at [452, 372] on div "Stop" at bounding box center [448, 396] width 70 height 70
click at [449, 369] on div "Record" at bounding box center [448, 396] width 70 height 70
click at [449, 370] on div "Stop" at bounding box center [448, 396] width 70 height 70
click at [496, 407] on span "SUBMIT" at bounding box center [488, 402] width 34 height 16
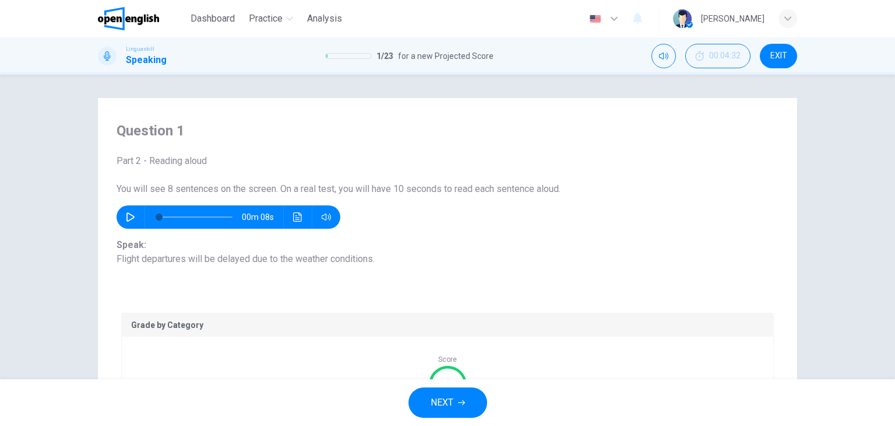
type input "*"
click at [578, 277] on div "Question 1 Part 2 - Reading aloud You will see 8 sentences on the screen. On a …" at bounding box center [447, 193] width 699 height 191
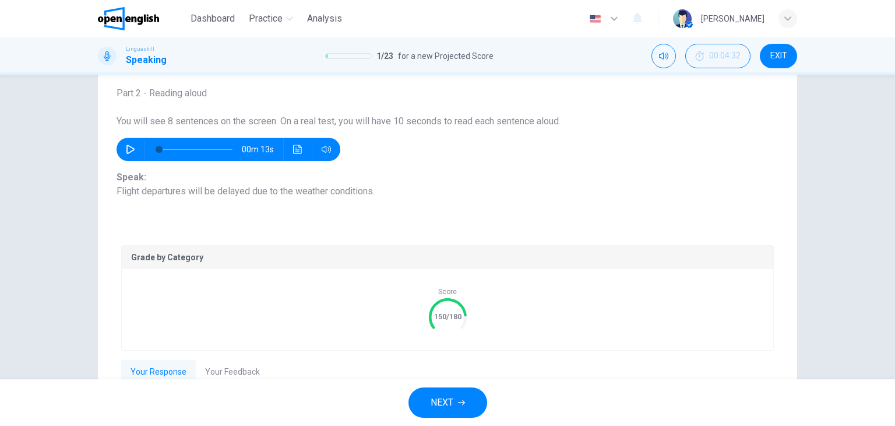
scroll to position [93, 0]
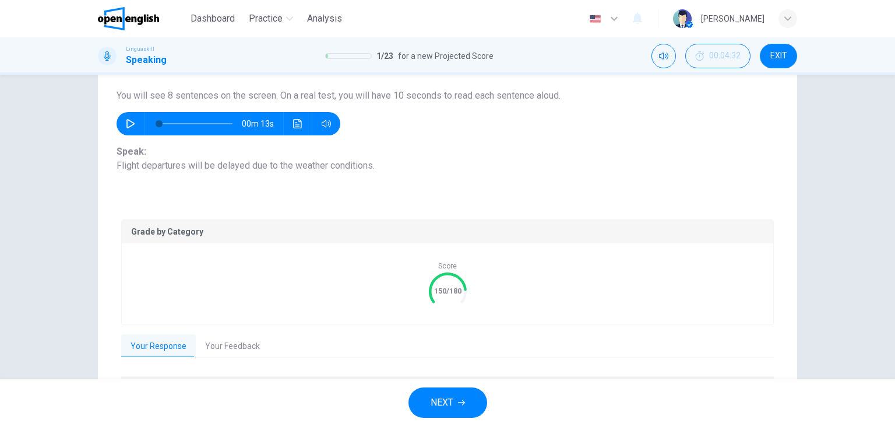
click at [440, 390] on button "NEXT" at bounding box center [448, 402] width 79 height 30
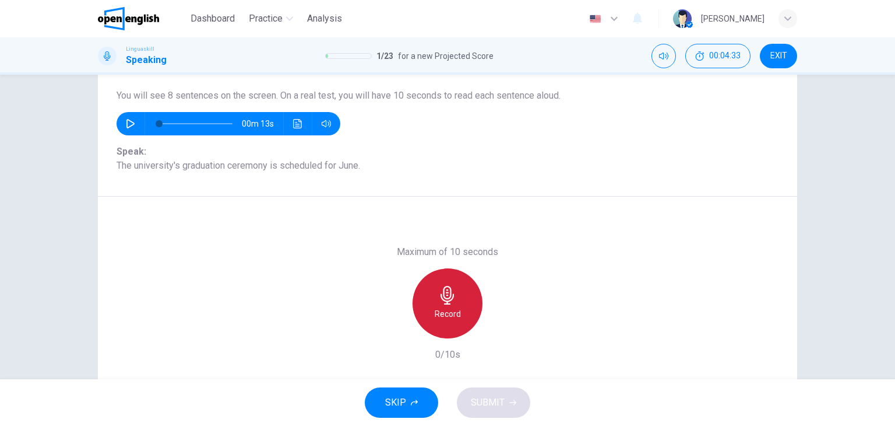
click at [448, 306] on div "Record" at bounding box center [448, 303] width 70 height 70
click at [438, 293] on icon "button" at bounding box center [447, 295] width 19 height 19
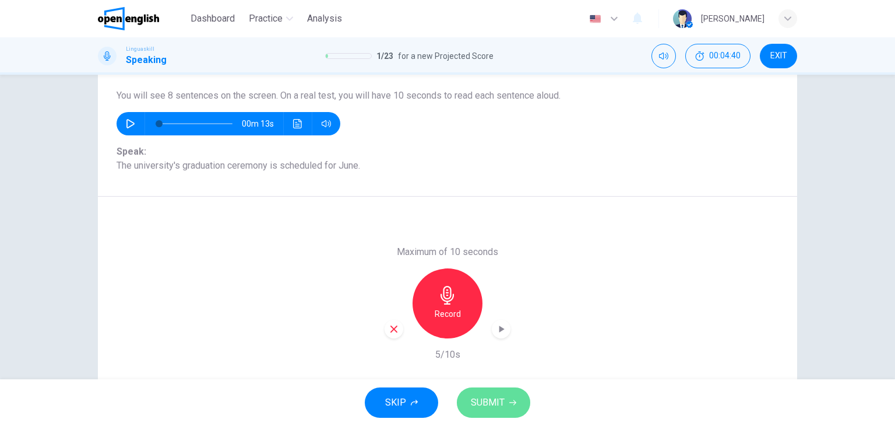
click at [507, 413] on button "SUBMIT" at bounding box center [493, 402] width 73 height 30
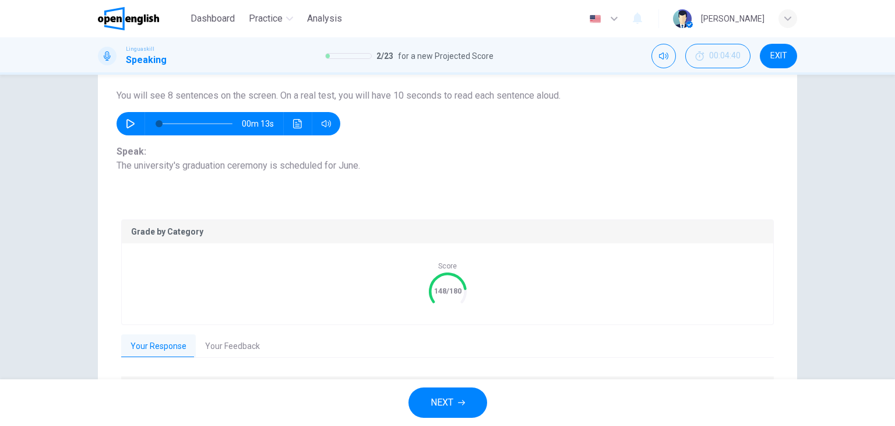
click at [446, 396] on span "NEXT" at bounding box center [442, 402] width 23 height 16
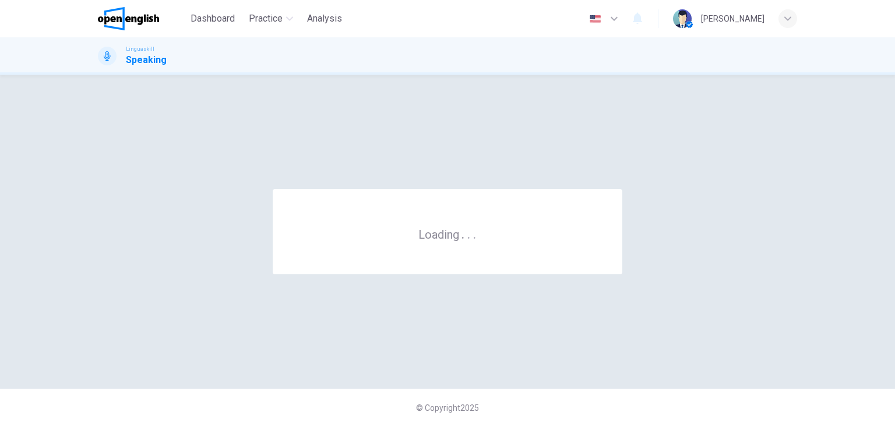
scroll to position [0, 0]
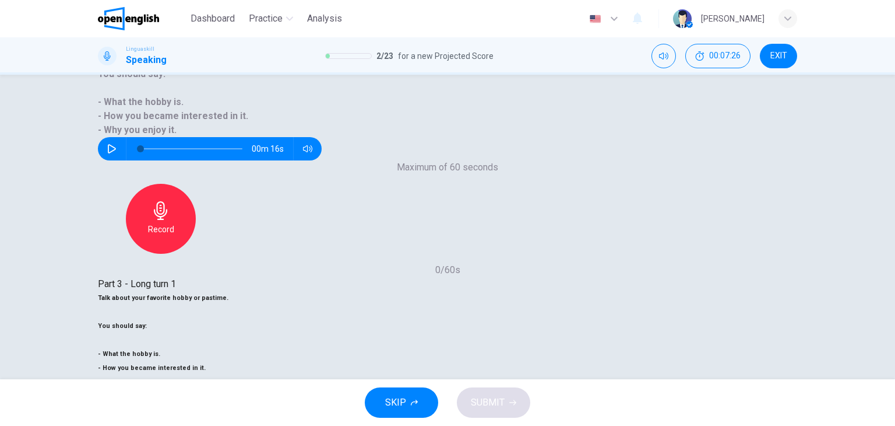
scroll to position [121, 0]
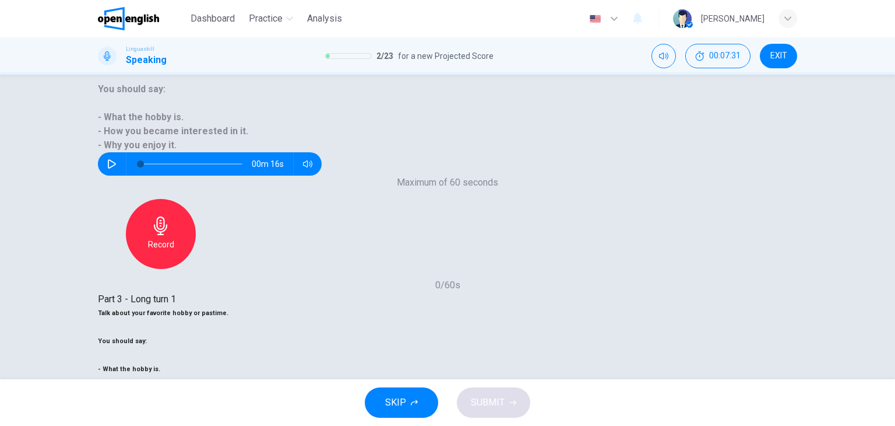
click at [519, 406] on button "SUBMIT" at bounding box center [493, 402] width 73 height 30
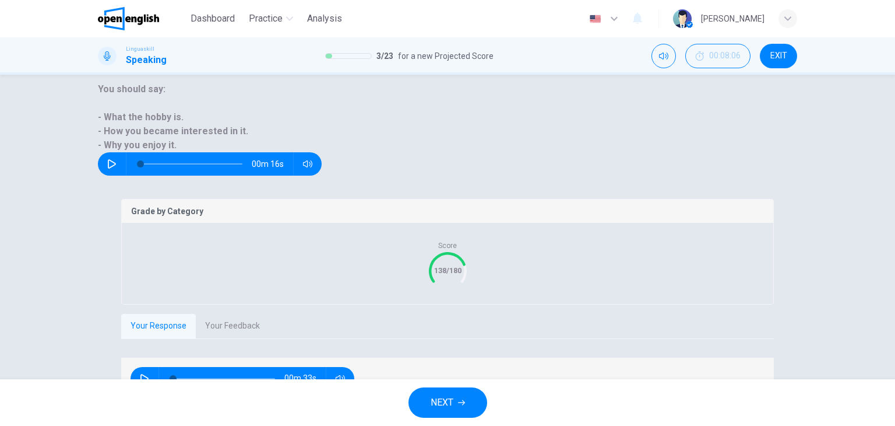
click at [477, 392] on button "NEXT" at bounding box center [448, 402] width 79 height 30
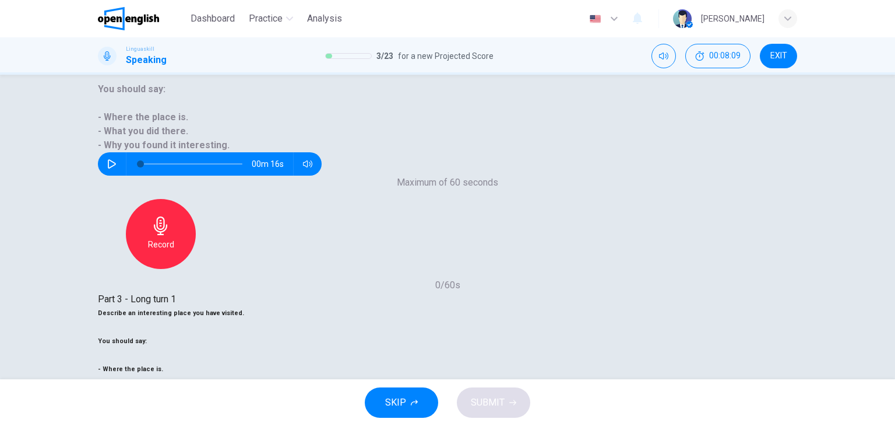
click at [493, 395] on span "SUBMIT" at bounding box center [488, 402] width 34 height 16
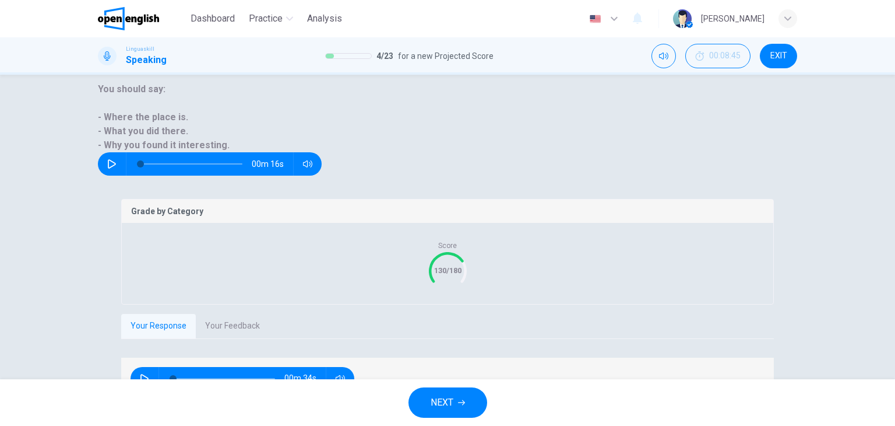
click at [448, 389] on button "NEXT" at bounding box center [448, 402] width 79 height 30
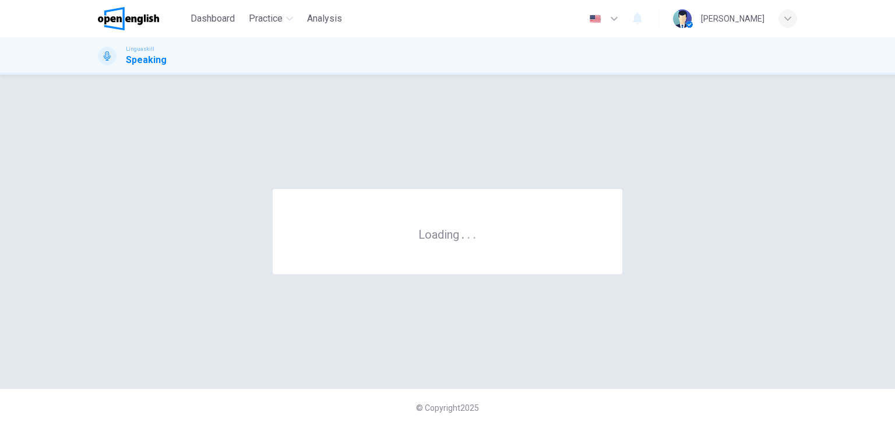
scroll to position [0, 0]
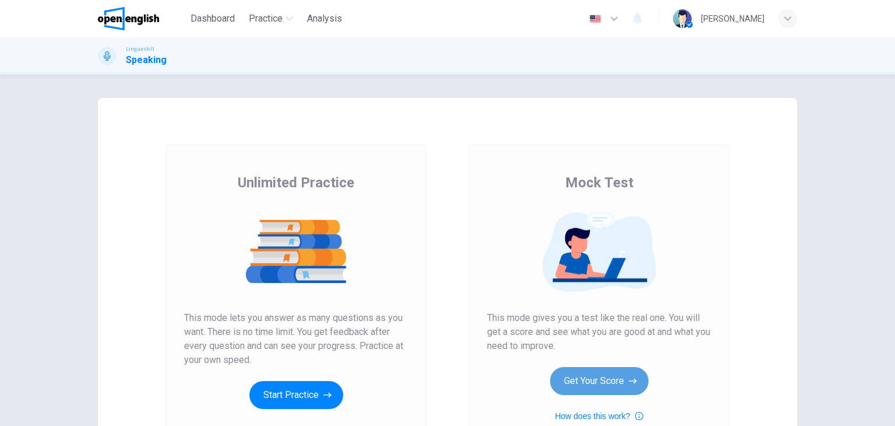
click at [568, 388] on button "Get Your Score" at bounding box center [599, 381] width 99 height 28
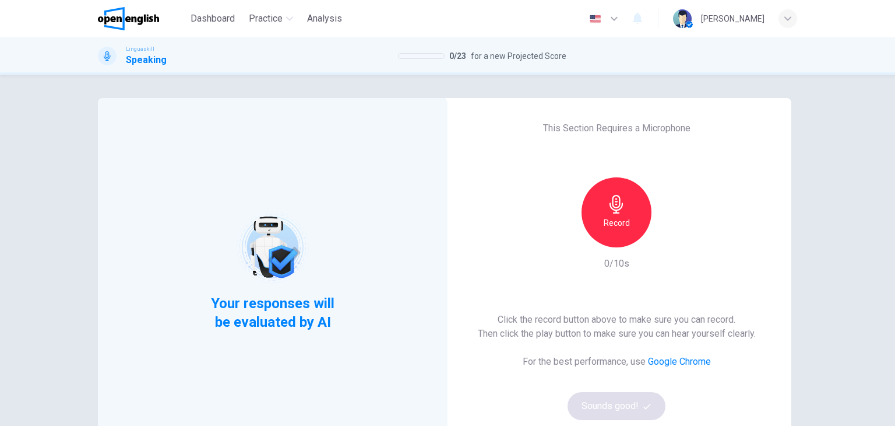
click at [616, 206] on icon "button" at bounding box center [616, 204] width 19 height 19
click at [631, 410] on button "Sounds good!" at bounding box center [617, 406] width 98 height 28
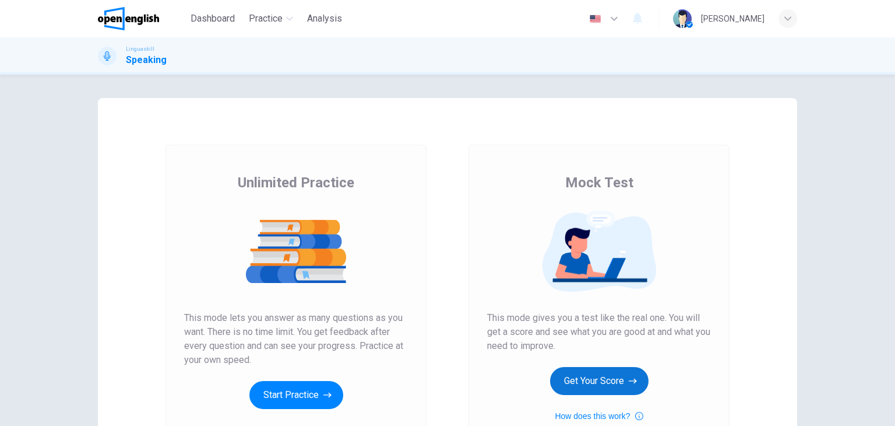
click at [608, 392] on button "Get Your Score" at bounding box center [599, 381] width 99 height 28
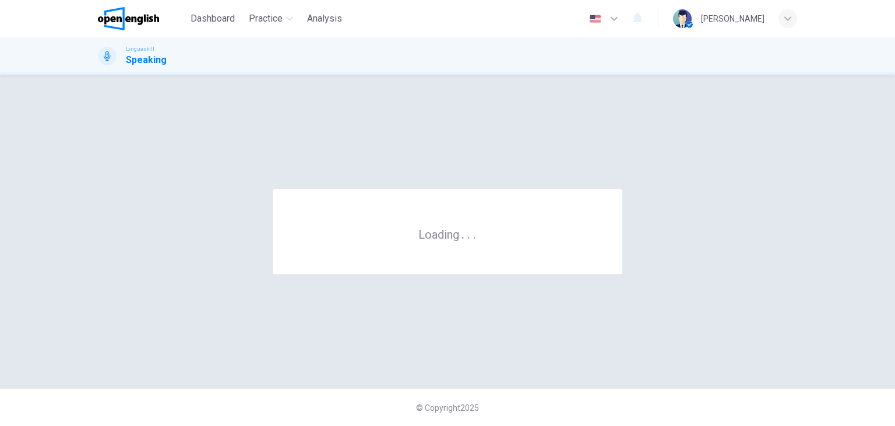
click at [608, 392] on div "© Copyright 2025" at bounding box center [447, 406] width 895 height 37
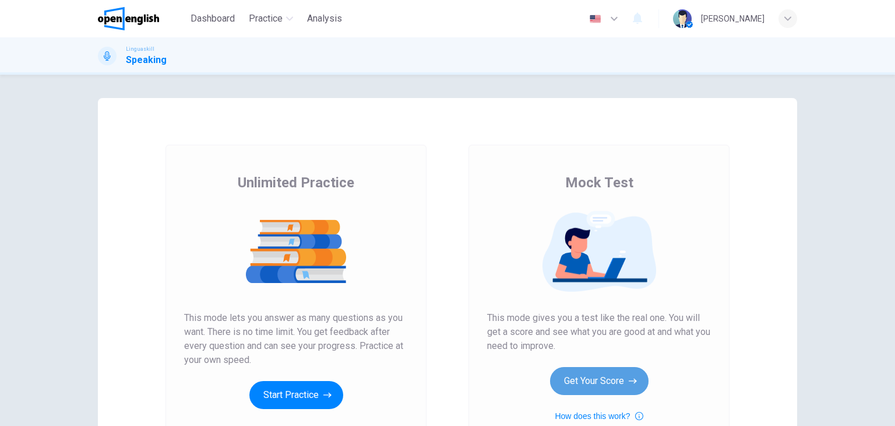
click at [601, 387] on button "Get Your Score" at bounding box center [599, 381] width 99 height 28
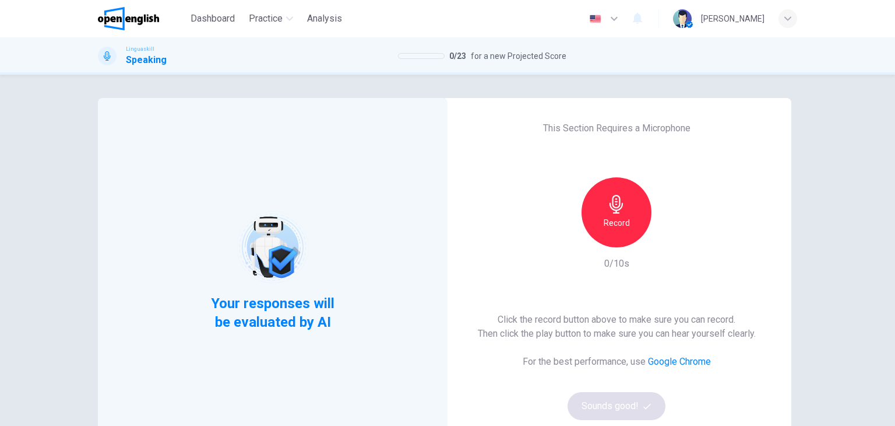
click at [625, 235] on div "Record" at bounding box center [617, 212] width 70 height 70
click at [595, 409] on button "Sounds good!" at bounding box center [617, 406] width 98 height 28
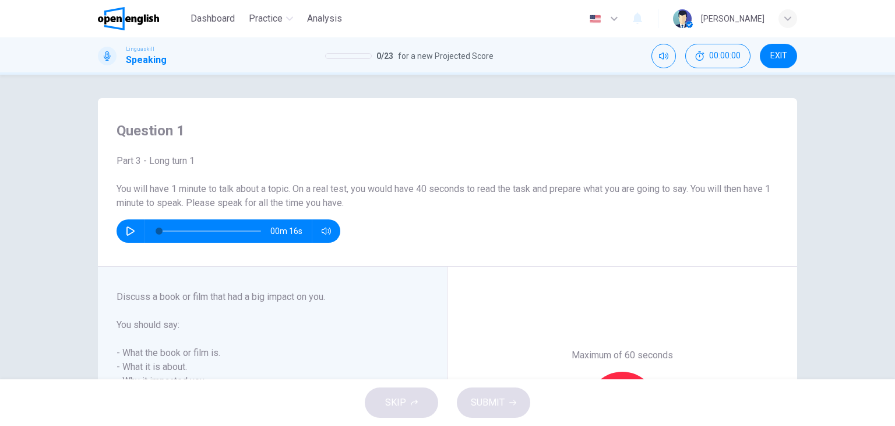
click at [562, 337] on div "Maximum of 60 seconds Record 0/60s" at bounding box center [623, 406] width 350 height 280
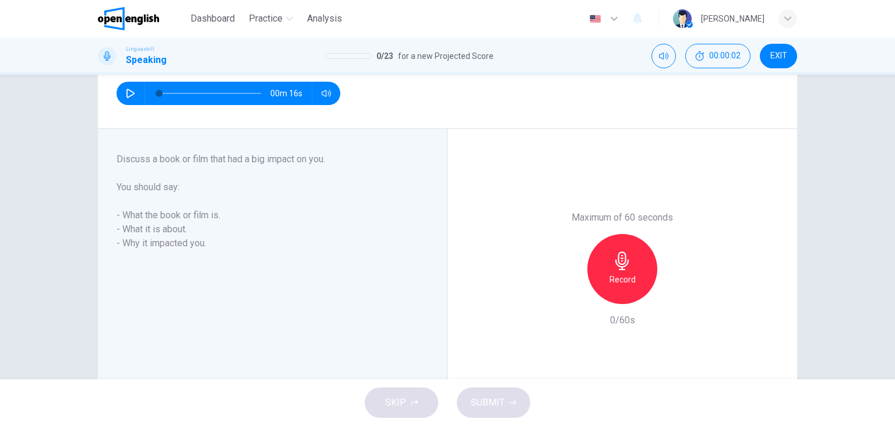
scroll to position [140, 0]
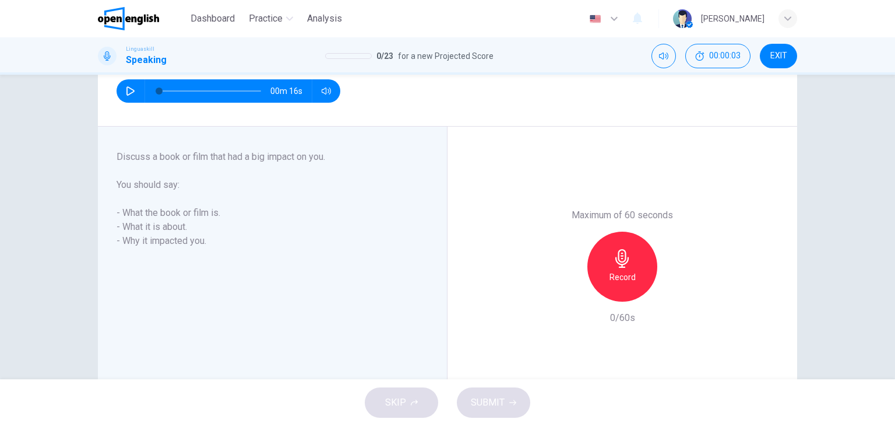
click at [618, 280] on h6 "Record" at bounding box center [623, 277] width 26 height 14
click at [618, 280] on h6 "Stop" at bounding box center [622, 277] width 17 height 14
click at [560, 297] on div "button" at bounding box center [569, 292] width 19 height 19
click at [632, 251] on div "Record" at bounding box center [623, 266] width 70 height 70
click at [632, 251] on div "Stop" at bounding box center [623, 266] width 70 height 70
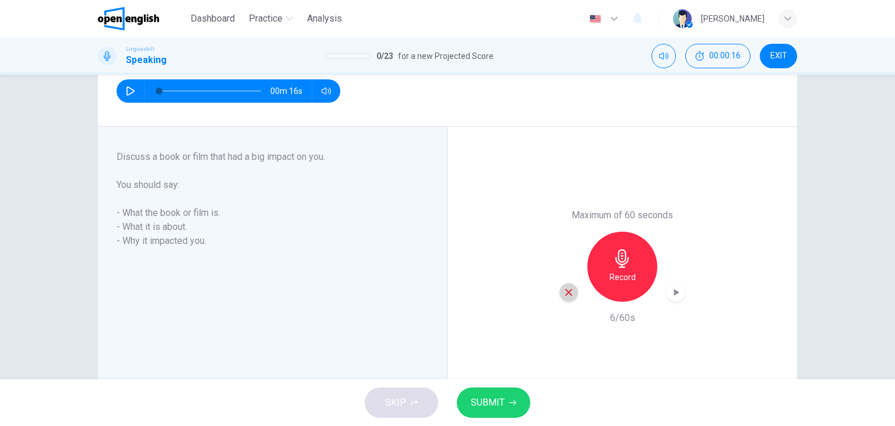
click at [562, 299] on div "button" at bounding box center [569, 292] width 19 height 19
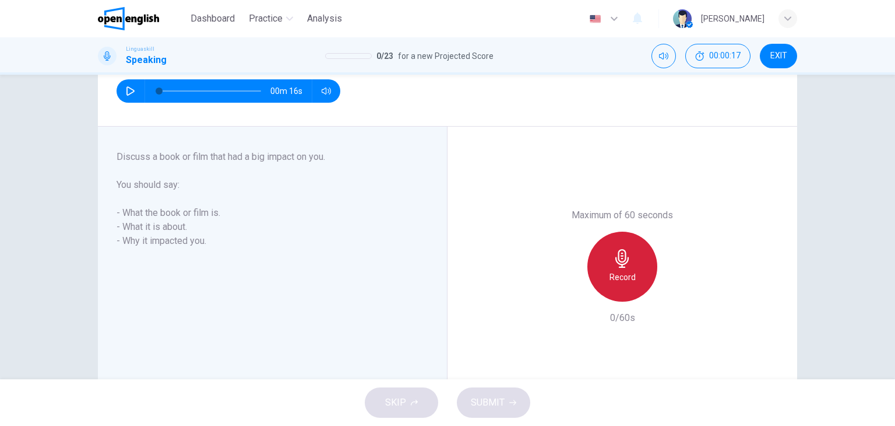
click at [632, 269] on div "Record" at bounding box center [623, 266] width 70 height 70
click at [621, 265] on icon "button" at bounding box center [622, 258] width 19 height 19
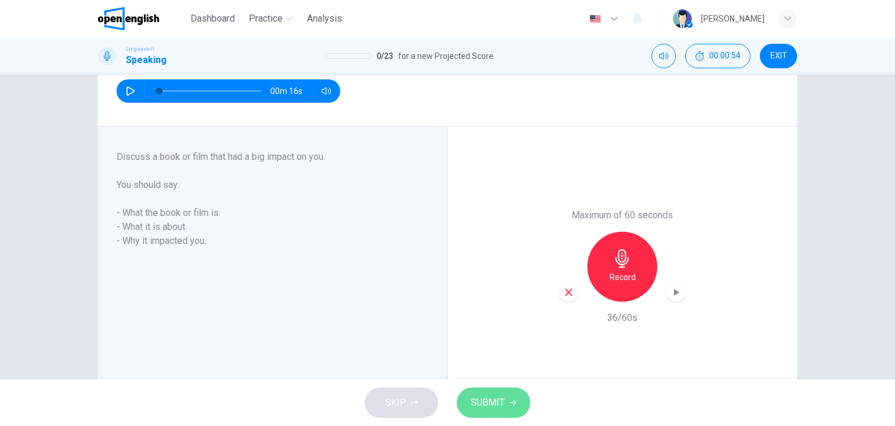
click at [505, 396] on button "SUBMIT" at bounding box center [493, 402] width 73 height 30
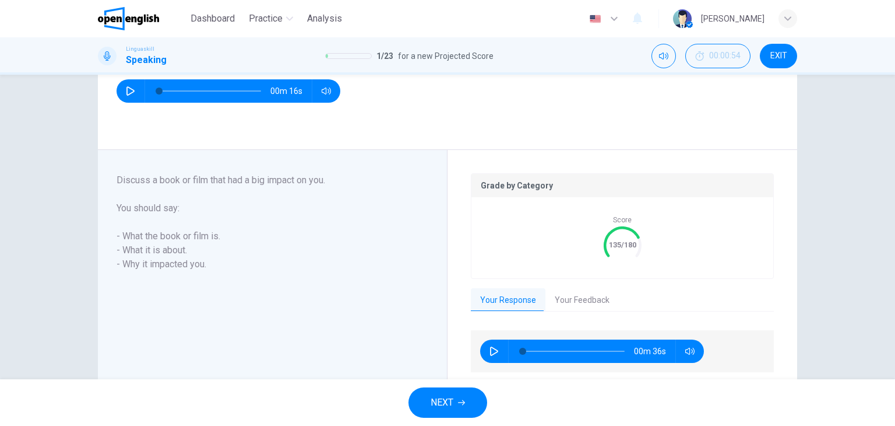
click at [453, 399] on button "NEXT" at bounding box center [448, 402] width 79 height 30
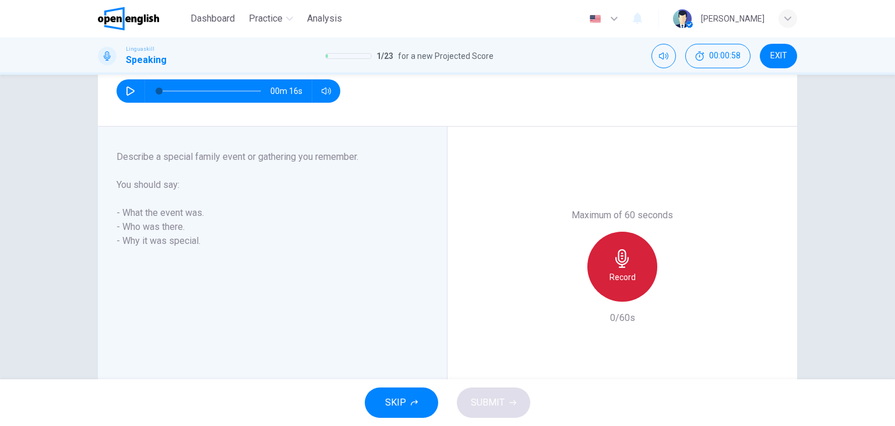
click at [614, 273] on h6 "Record" at bounding box center [623, 277] width 26 height 14
click at [621, 270] on h6 "Stop" at bounding box center [622, 277] width 17 height 14
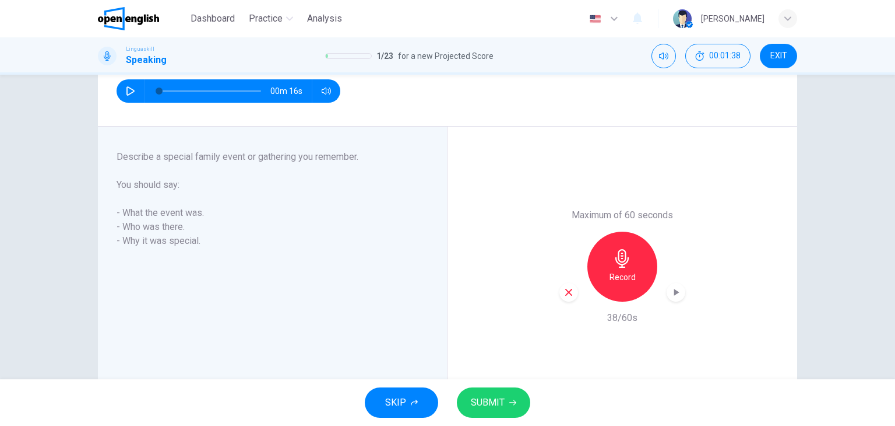
click at [471, 414] on button "SUBMIT" at bounding box center [493, 402] width 73 height 30
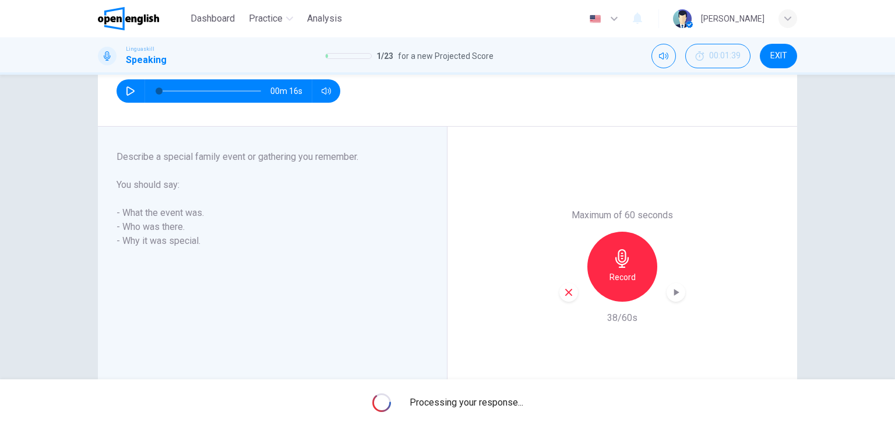
click at [471, 414] on div "Processing your response..." at bounding box center [447, 402] width 895 height 47
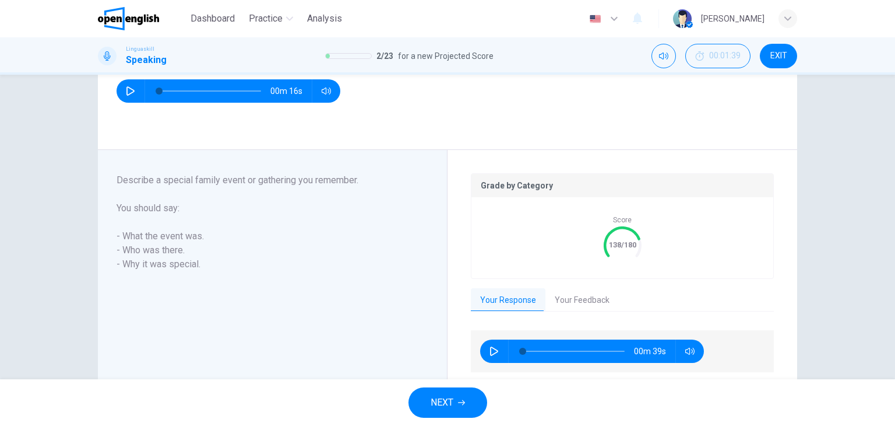
click at [445, 402] on span "NEXT" at bounding box center [442, 402] width 23 height 16
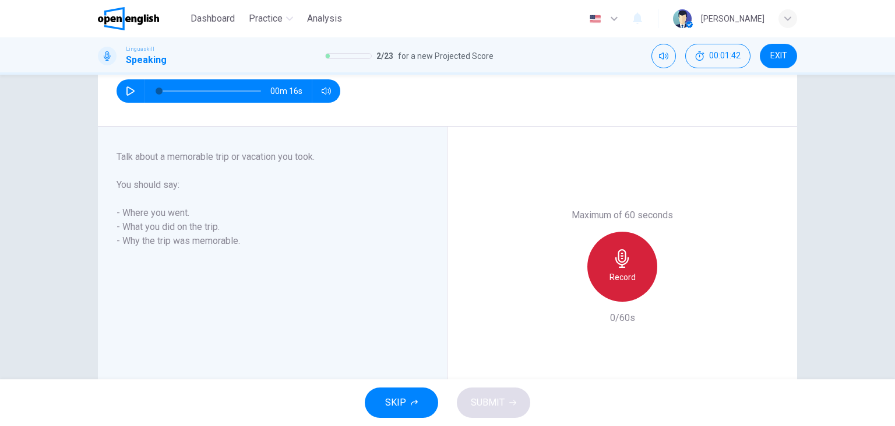
click at [593, 259] on div "Record" at bounding box center [623, 266] width 70 height 70
click at [637, 275] on div "Stop" at bounding box center [623, 266] width 70 height 70
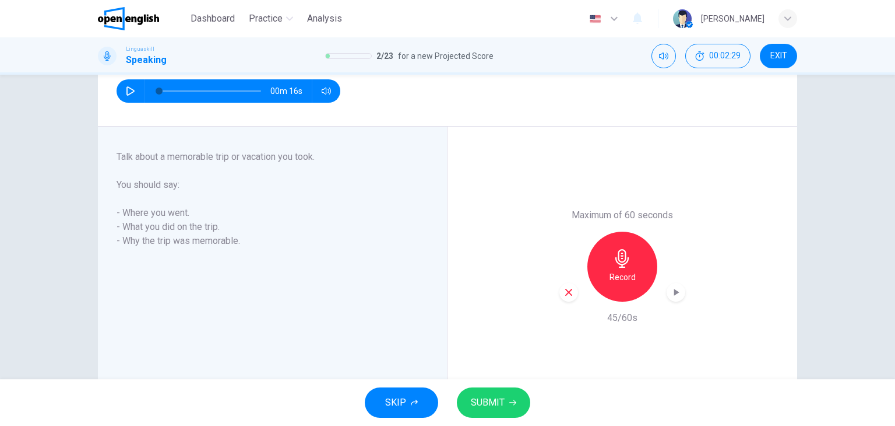
click at [495, 403] on span "SUBMIT" at bounding box center [488, 402] width 34 height 16
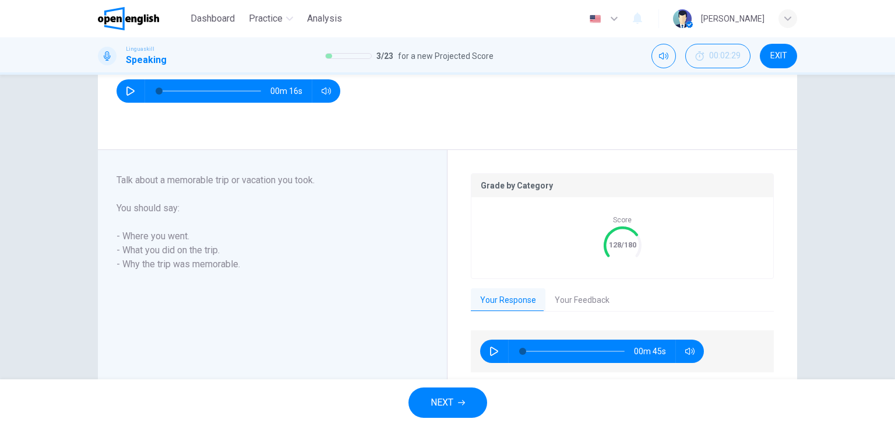
click at [446, 385] on div "NEXT" at bounding box center [447, 402] width 895 height 47
click at [445, 391] on button "NEXT" at bounding box center [448, 402] width 79 height 30
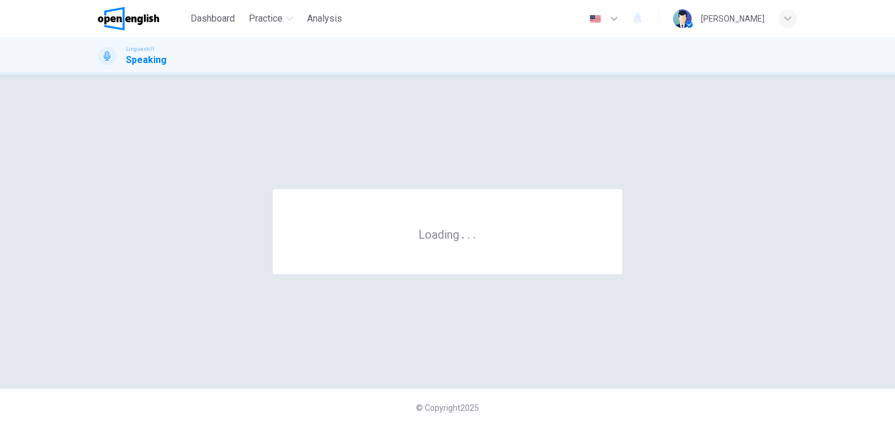
scroll to position [0, 0]
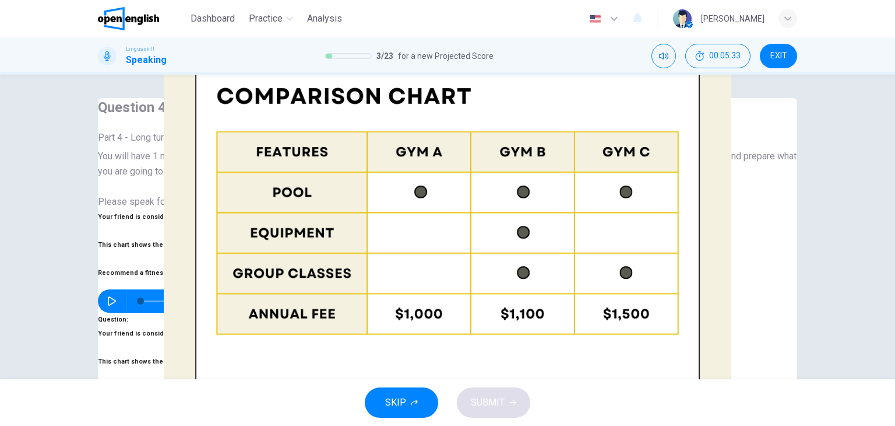
click at [571, 266] on div "Part 4 - Long turn 2 You will have 1 minute to leave a message for an [DEMOGRAP…" at bounding box center [447, 283] width 699 height 305
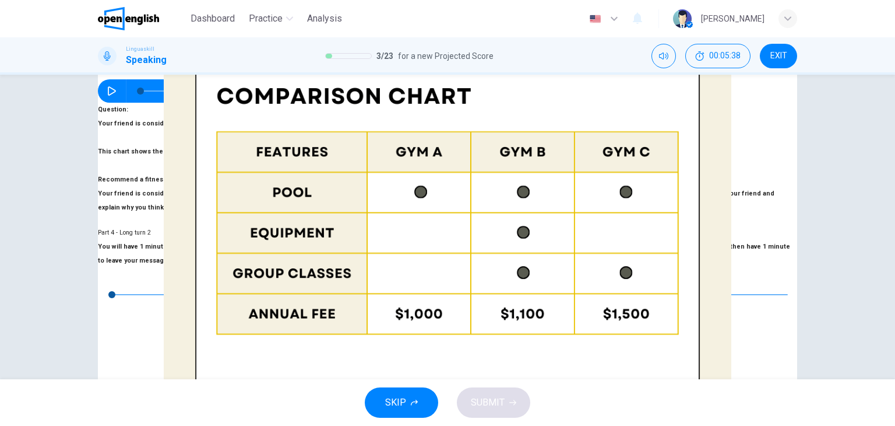
scroll to position [233, 0]
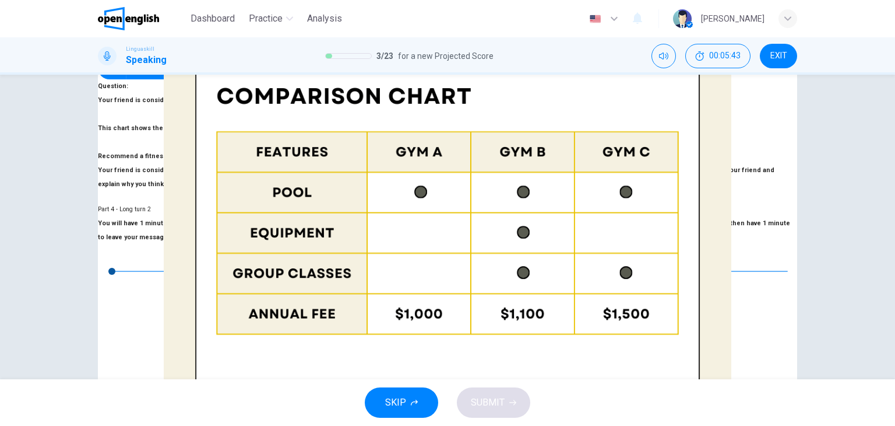
click at [504, 396] on button "SUBMIT" at bounding box center [493, 402] width 73 height 30
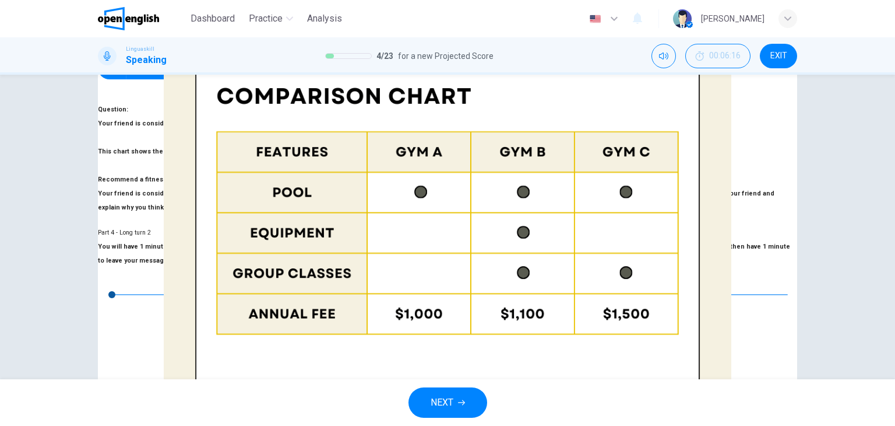
scroll to position [256, 0]
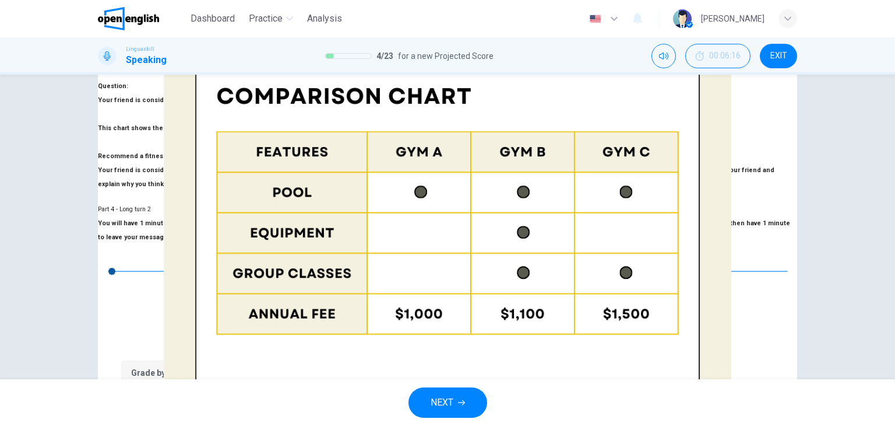
click at [470, 406] on button "NEXT" at bounding box center [448, 402] width 79 height 30
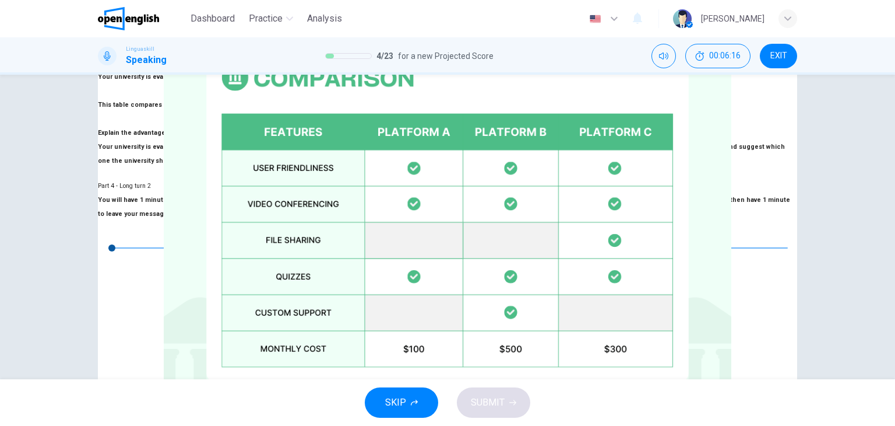
scroll to position [233, 0]
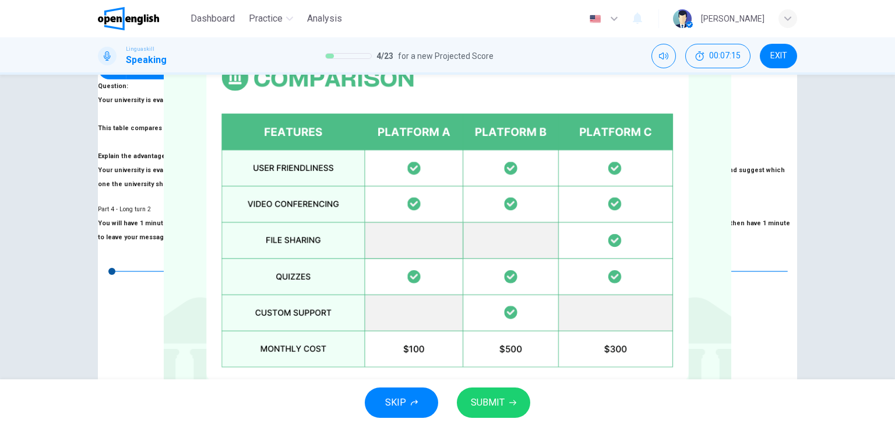
click at [486, 396] on span "SUBMIT" at bounding box center [488, 402] width 34 height 16
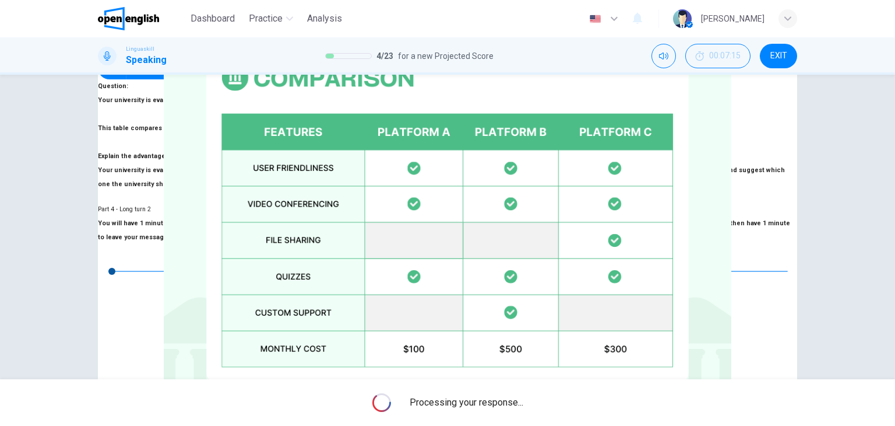
click at [486, 396] on span "Processing your response..." at bounding box center [467, 402] width 114 height 14
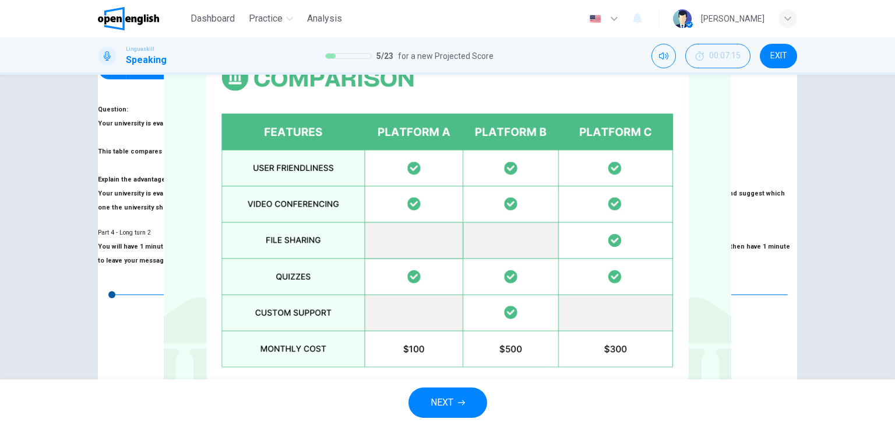
scroll to position [256, 0]
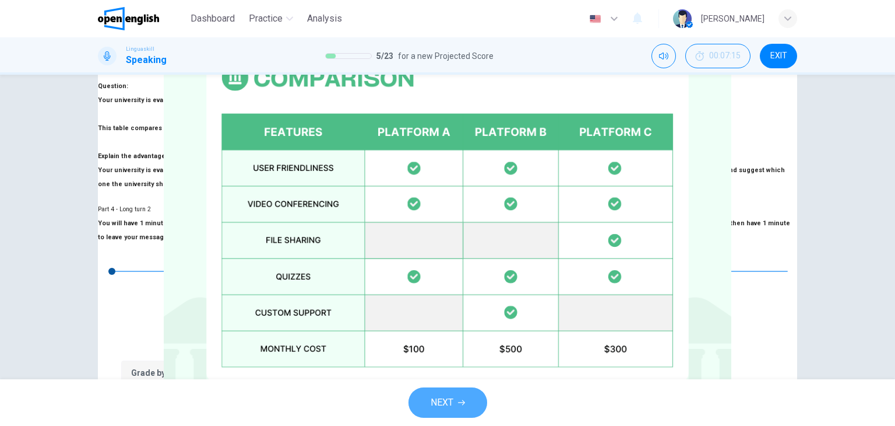
click at [486, 396] on button "NEXT" at bounding box center [448, 402] width 79 height 30
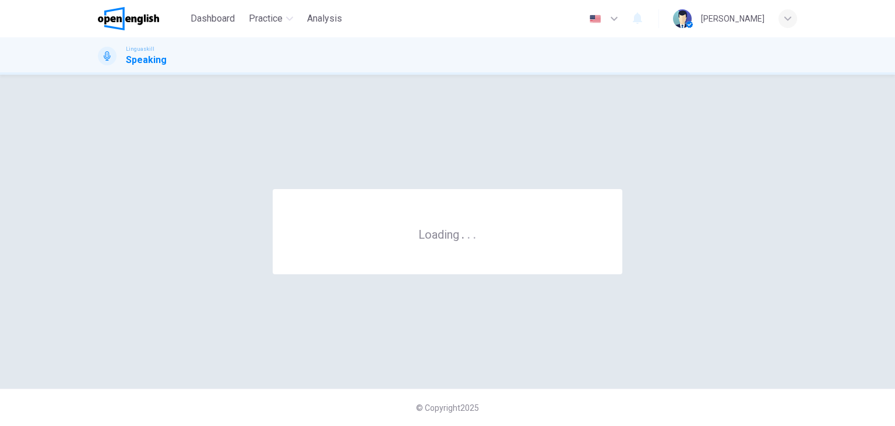
scroll to position [0, 0]
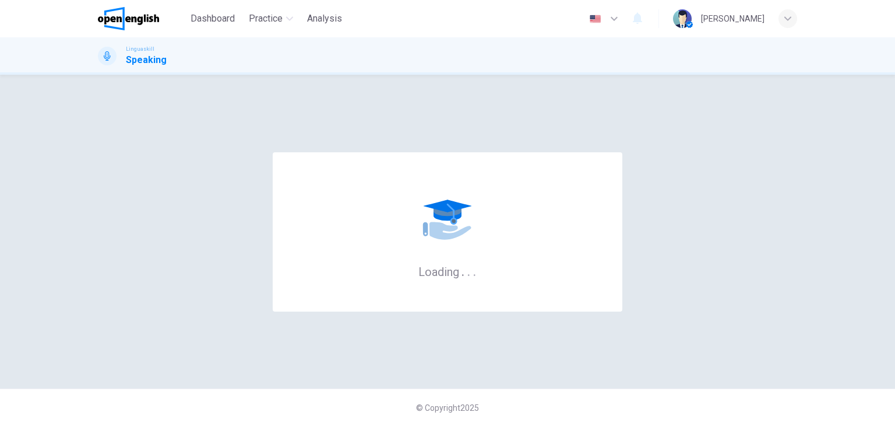
click at [486, 396] on div "© Copyright 2025" at bounding box center [447, 406] width 895 height 37
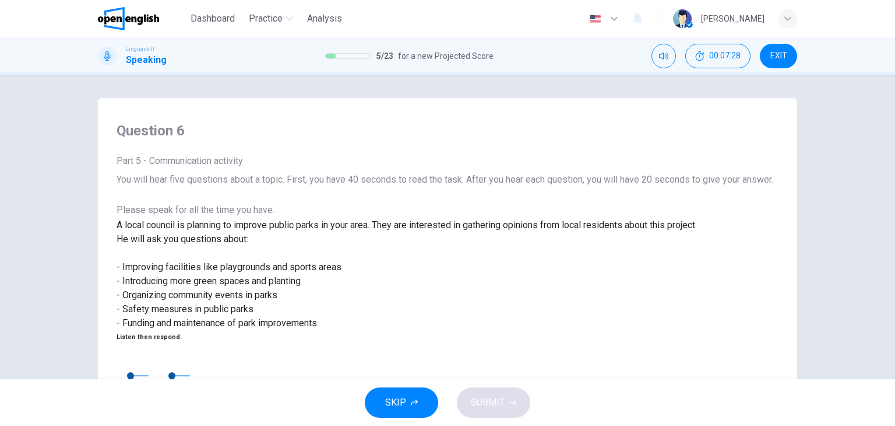
click at [486, 396] on div "SKIP SUBMIT" at bounding box center [447, 402] width 895 height 47
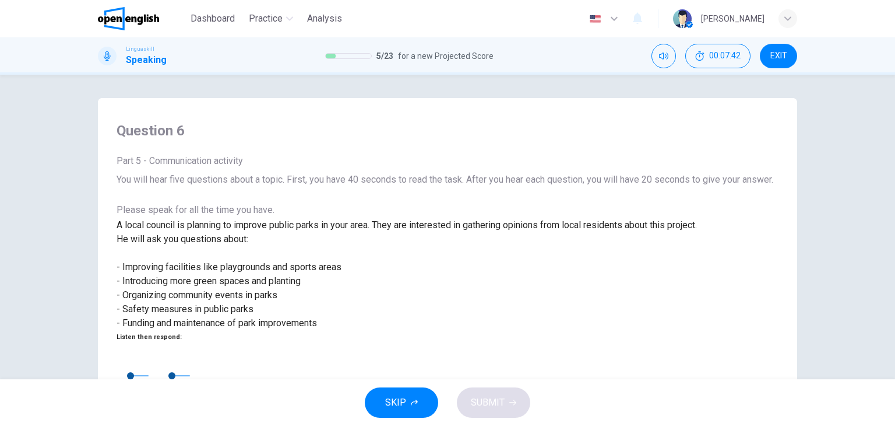
click at [486, 396] on div "SKIP SUBMIT" at bounding box center [447, 402] width 895 height 47
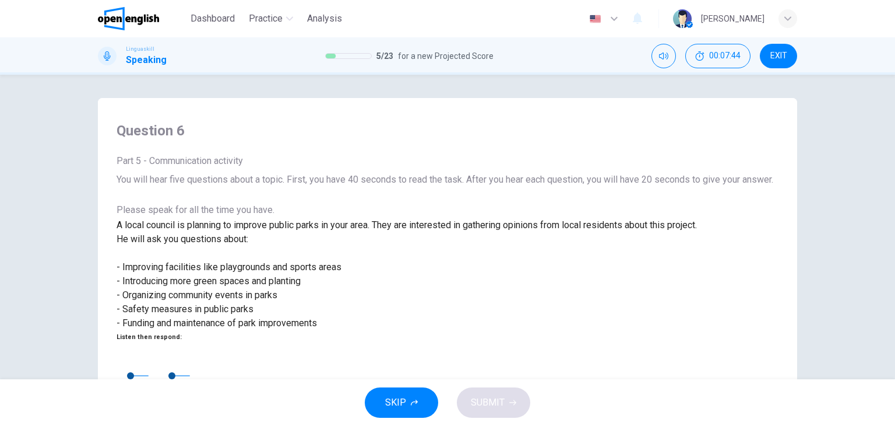
click at [486, 396] on div "SKIP SUBMIT" at bounding box center [447, 402] width 895 height 47
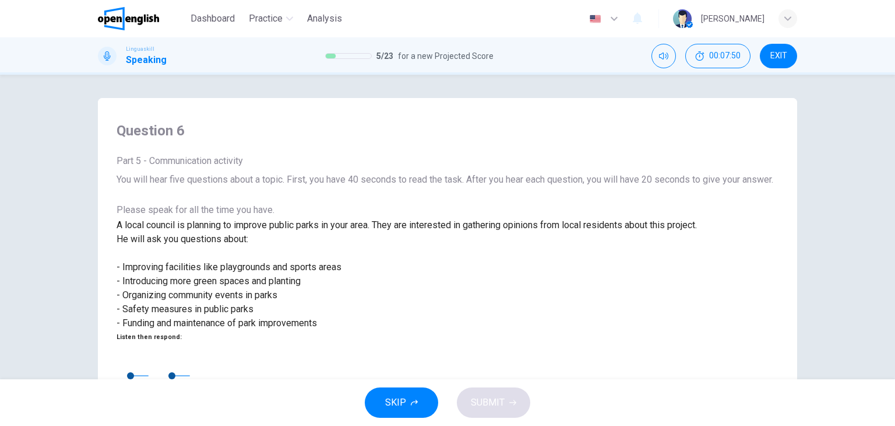
click at [486, 396] on div "SKIP SUBMIT" at bounding box center [447, 402] width 895 height 47
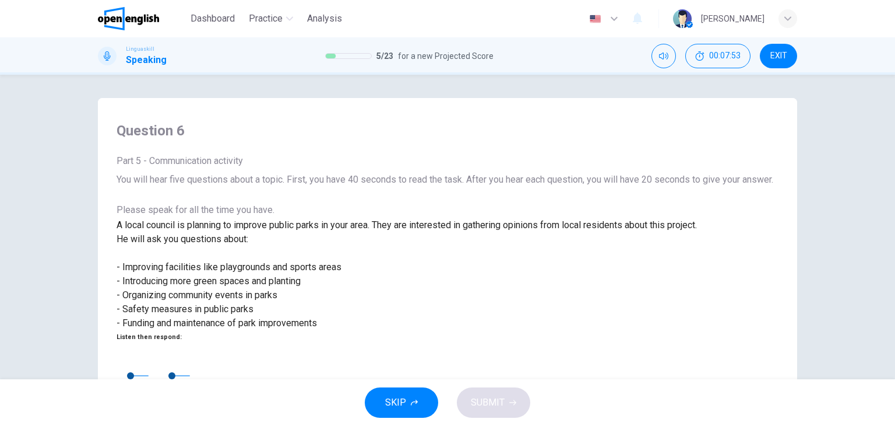
click at [486, 396] on div "SKIP SUBMIT" at bounding box center [447, 402] width 895 height 47
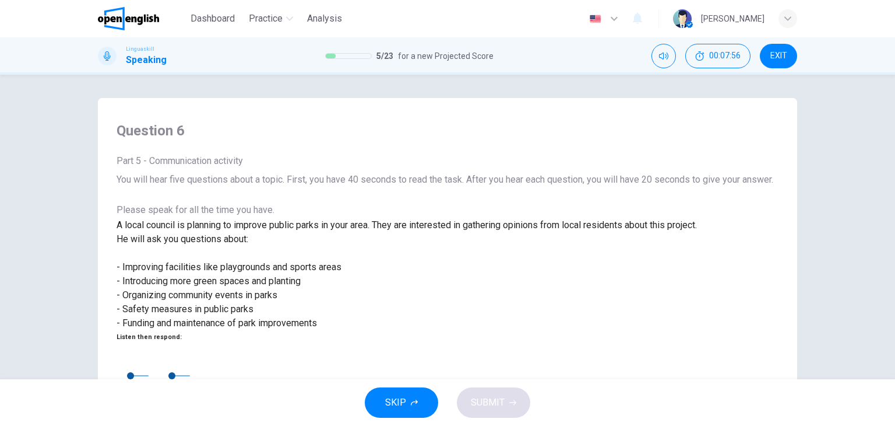
click at [486, 396] on div "SKIP SUBMIT" at bounding box center [447, 402] width 895 height 47
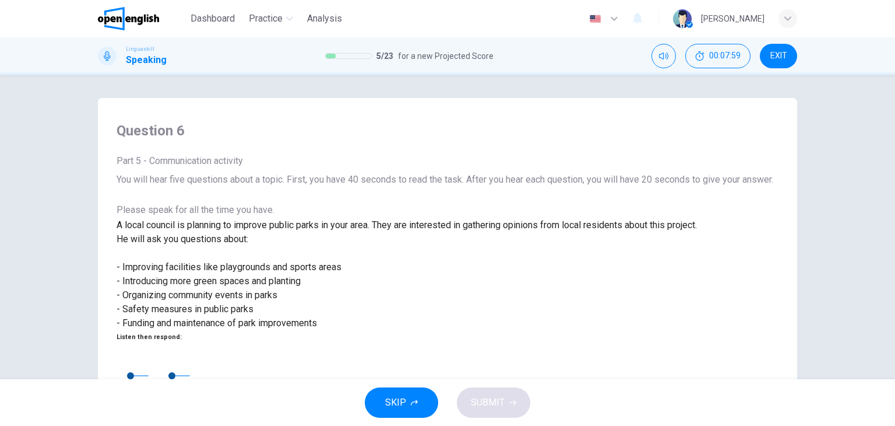
drag, startPoint x: 486, startPoint y: 396, endPoint x: 485, endPoint y: 424, distance: 27.4
click at [485, 424] on div "SKIP SUBMIT" at bounding box center [447, 402] width 895 height 47
click at [464, 279] on div "Question 6 Part 5 - Communication activity You will hear five questions about a…" at bounding box center [447, 266] width 699 height 337
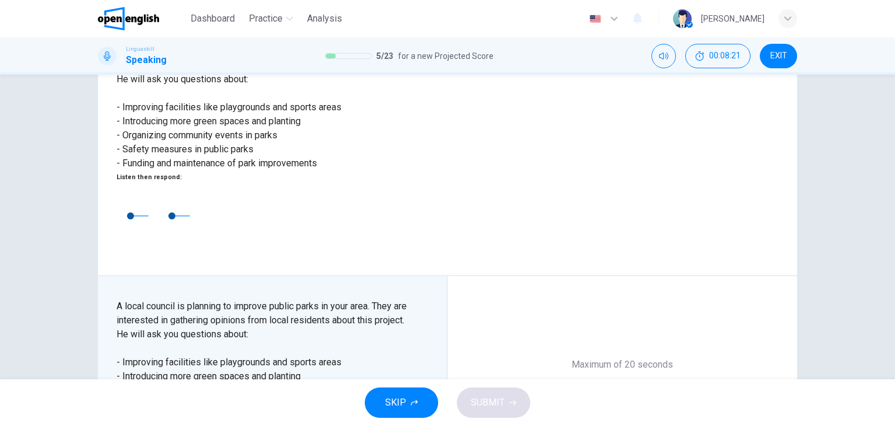
scroll to position [205, 0]
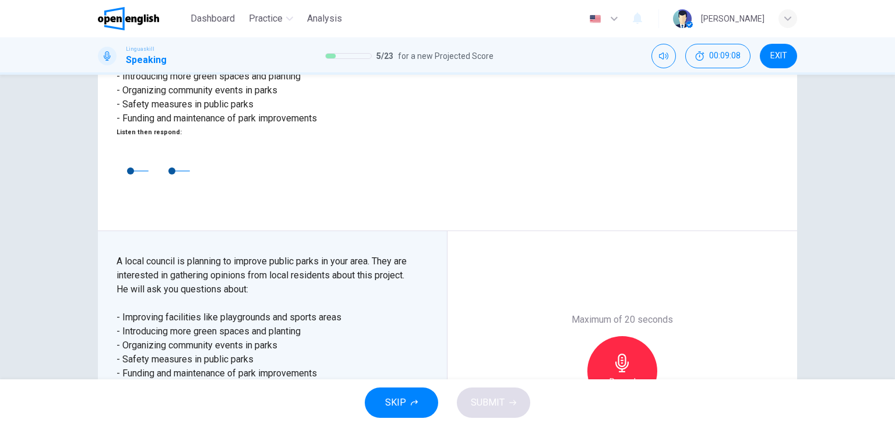
click at [121, 394] on button "button" at bounding box center [126, 403] width 19 height 19
type input "**"
click at [117, 394] on button "button" at bounding box center [126, 403] width 19 height 19
click at [131, 394] on button "button" at bounding box center [126, 403] width 19 height 19
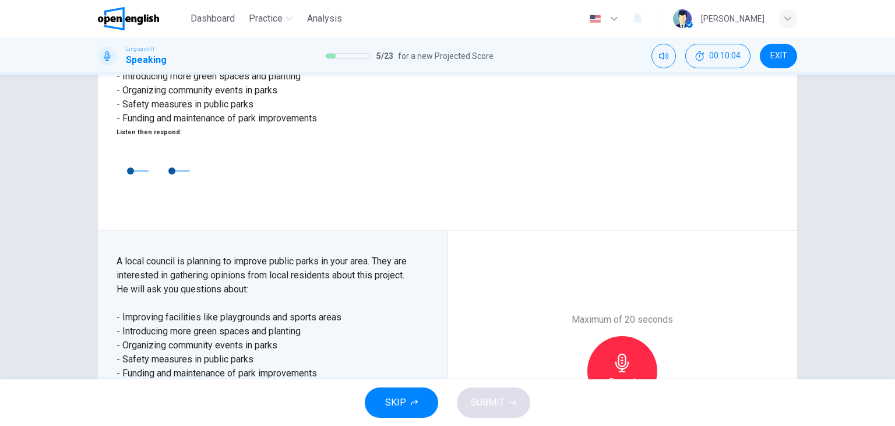
click at [131, 394] on button "button" at bounding box center [126, 403] width 19 height 19
click at [610, 374] on h6 "Record" at bounding box center [623, 381] width 26 height 14
click at [617, 374] on h6 "Stop" at bounding box center [622, 381] width 17 height 14
click at [483, 413] on button "SUBMIT" at bounding box center [493, 402] width 73 height 30
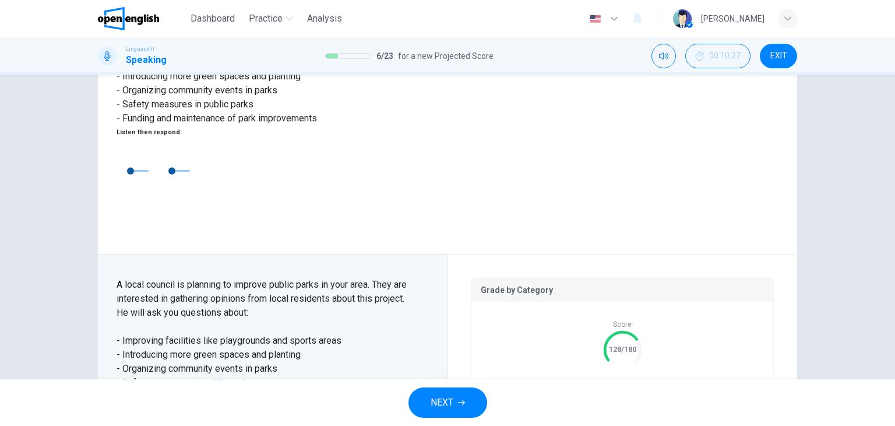
click at [439, 397] on span "NEXT" at bounding box center [442, 402] width 23 height 16
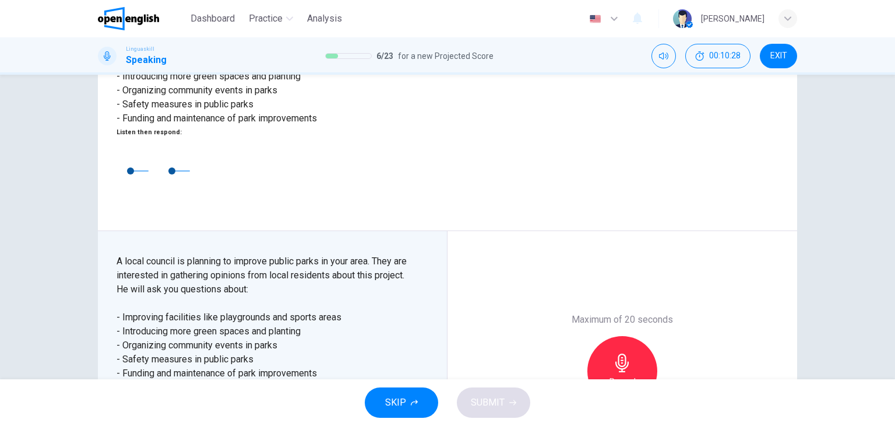
click at [399, 290] on div "Part 5 - Communication activity A local council is planning to improve public p…" at bounding box center [277, 370] width 321 height 233
click at [125, 394] on button "button" at bounding box center [126, 403] width 19 height 19
click at [626, 374] on h6 "Record" at bounding box center [623, 381] width 26 height 14
click at [628, 336] on div "Stop" at bounding box center [623, 371] width 70 height 70
click at [493, 395] on span "SUBMIT" at bounding box center [488, 402] width 34 height 16
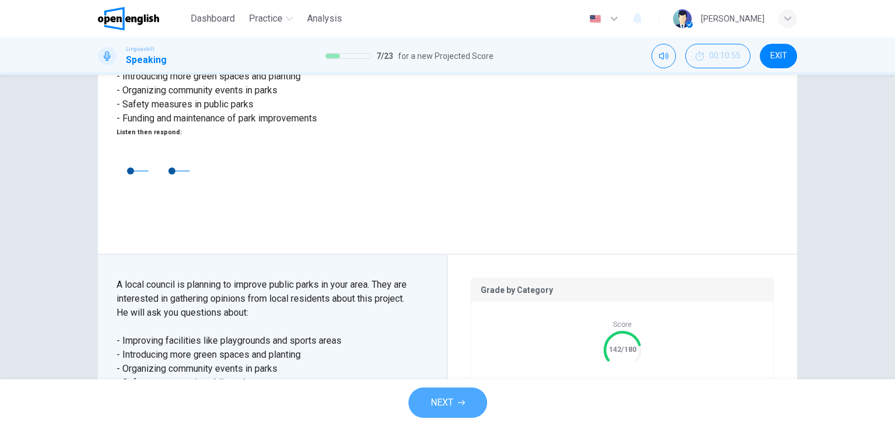
click at [467, 411] on button "NEXT" at bounding box center [448, 402] width 79 height 30
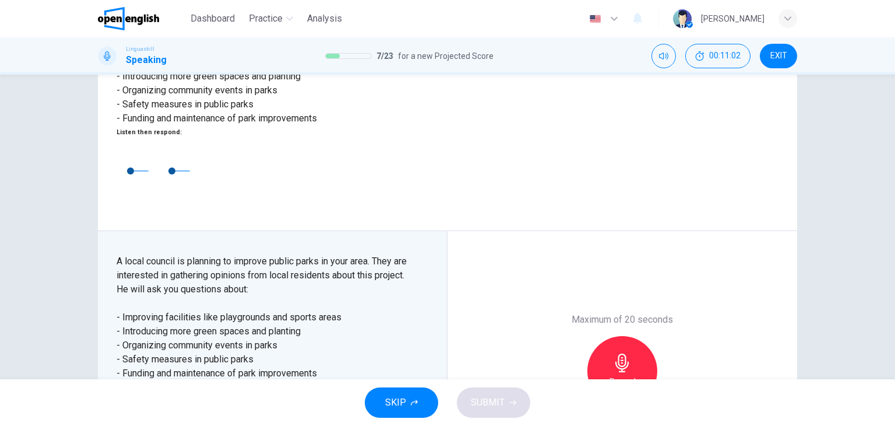
click at [131, 394] on button "button" at bounding box center [126, 403] width 19 height 19
click at [639, 336] on div "Record" at bounding box center [623, 371] width 70 height 70
click at [593, 336] on div "Stop" at bounding box center [623, 371] width 70 height 70
click at [565, 393] on icon "button" at bounding box center [568, 396] width 7 height 7
click at [132, 394] on button "button" at bounding box center [126, 403] width 19 height 19
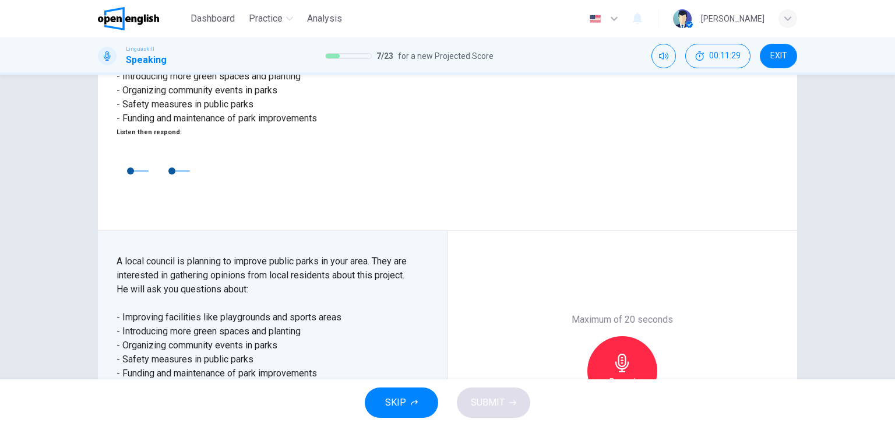
click at [124, 394] on button "button" at bounding box center [126, 403] width 19 height 19
click at [617, 374] on h6 "Record" at bounding box center [623, 381] width 26 height 14
click at [631, 336] on div "Stop" at bounding box center [623, 371] width 70 height 70
click at [507, 390] on button "SUBMIT" at bounding box center [493, 402] width 73 height 30
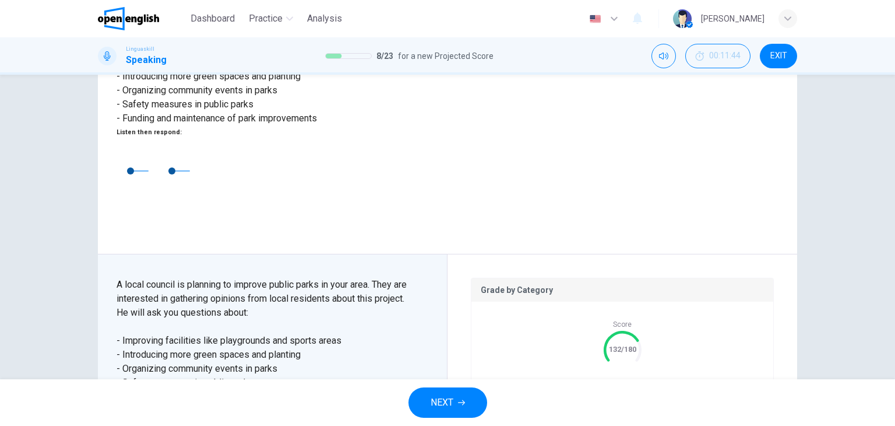
click at [459, 405] on icon "button" at bounding box center [461, 402] width 7 height 7
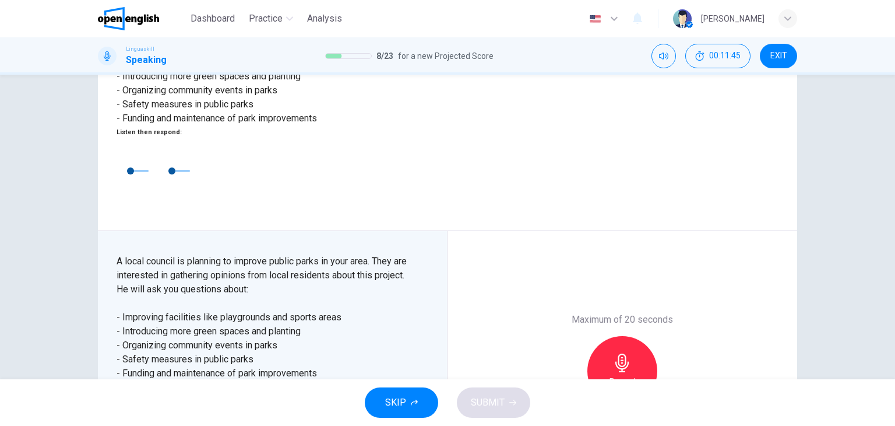
click at [300, 380] on h6 "Listen then respond:" at bounding box center [266, 387] width 298 height 14
click at [123, 394] on button "button" at bounding box center [126, 403] width 19 height 19
click at [599, 336] on div "Record" at bounding box center [623, 371] width 70 height 70
click at [604, 336] on div "Stop" at bounding box center [623, 371] width 70 height 70
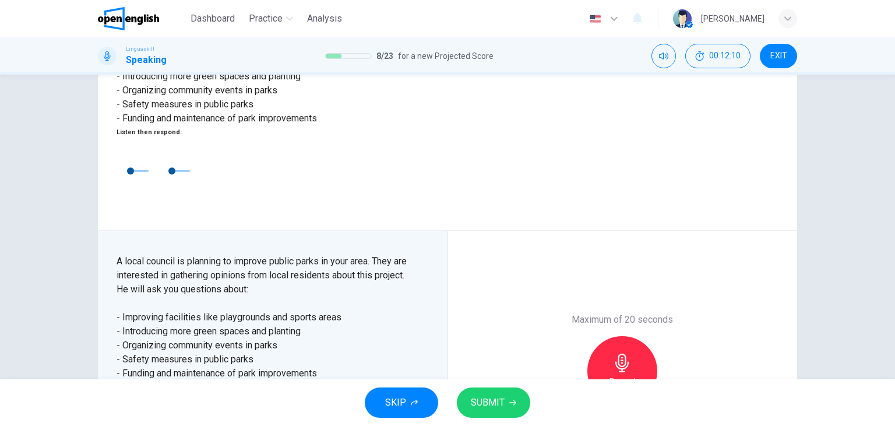
click at [501, 418] on div "SKIP SUBMIT" at bounding box center [447, 402] width 895 height 47
click at [509, 395] on button "SUBMIT" at bounding box center [493, 402] width 73 height 30
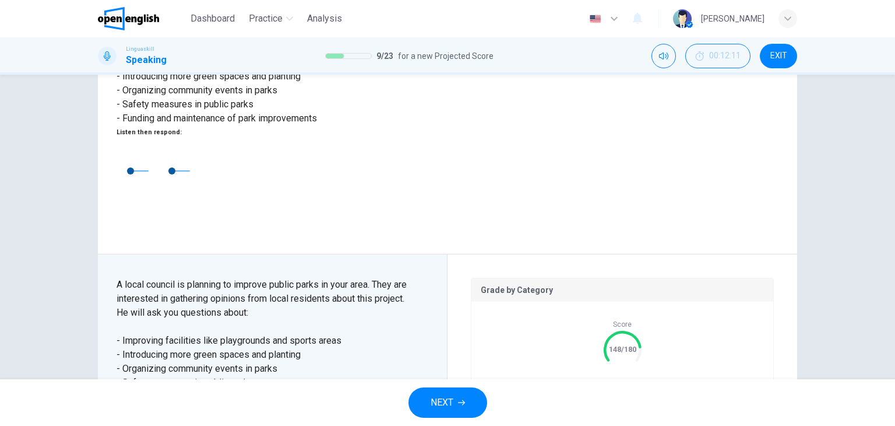
click at [449, 395] on span "NEXT" at bounding box center [442, 402] width 23 height 16
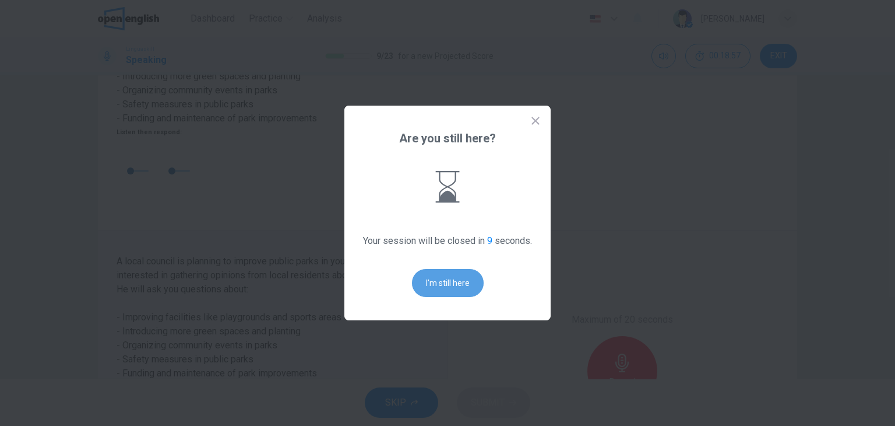
click at [443, 272] on button "I'm still here" at bounding box center [448, 283] width 72 height 28
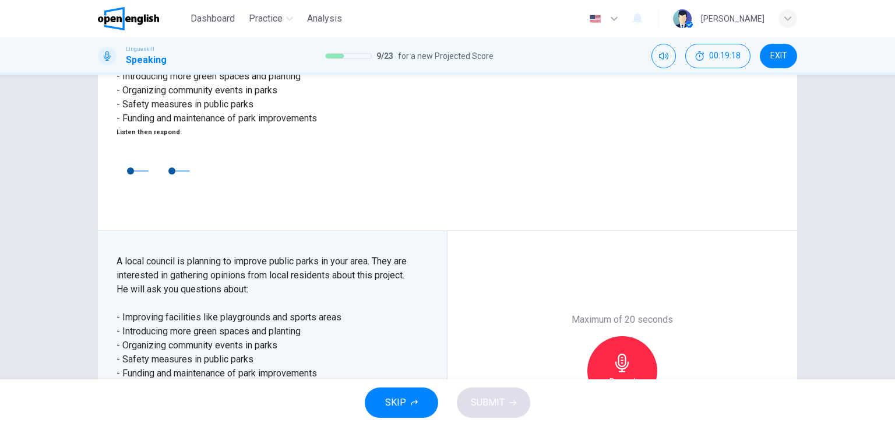
click at [119, 394] on button "button" at bounding box center [126, 403] width 19 height 19
type input "**"
